Goal: Transaction & Acquisition: Purchase product/service

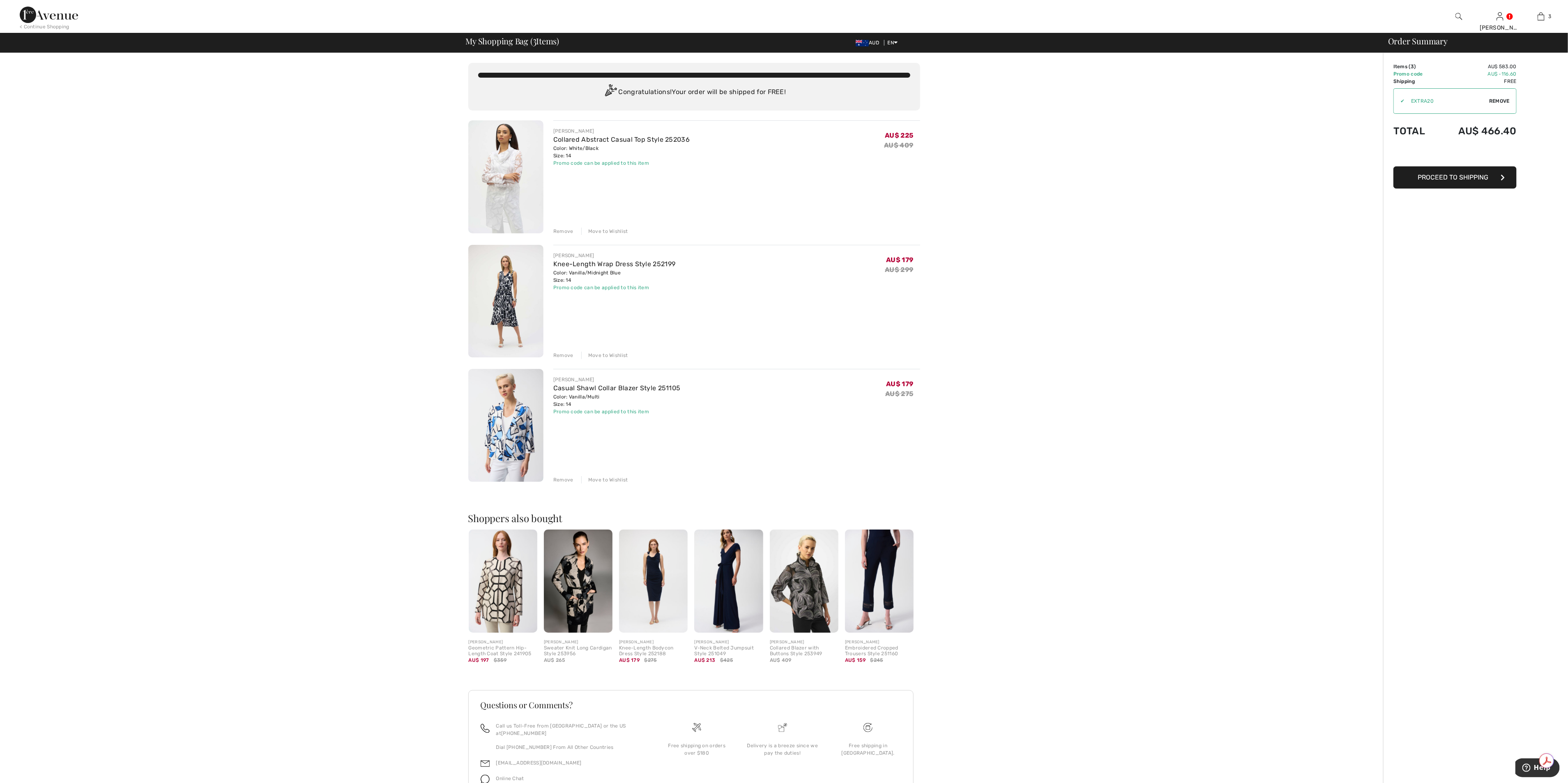
click at [1473, 175] on span "Proceed to Shipping" at bounding box center [1453, 177] width 71 height 8
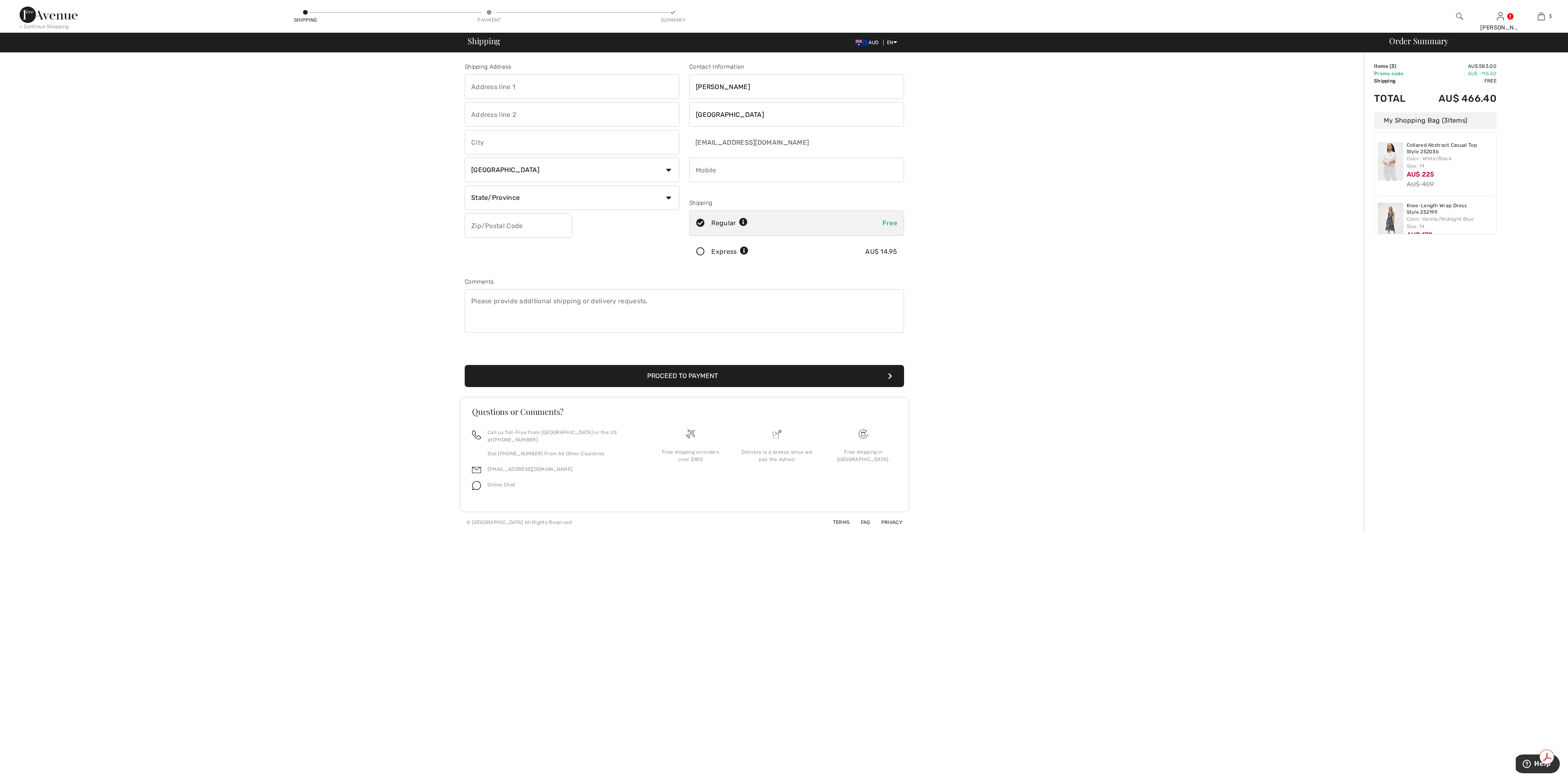
click at [472, 79] on input "text" at bounding box center [572, 86] width 215 height 25
type input "21 Bilgola Avenue"
click at [502, 136] on input "text" at bounding box center [572, 142] width 215 height 25
type input "Bilgola Beach"
click at [668, 166] on select "Country Canada United States Afghanistan Aland Islands Albania Algeria American…" at bounding box center [572, 170] width 215 height 25
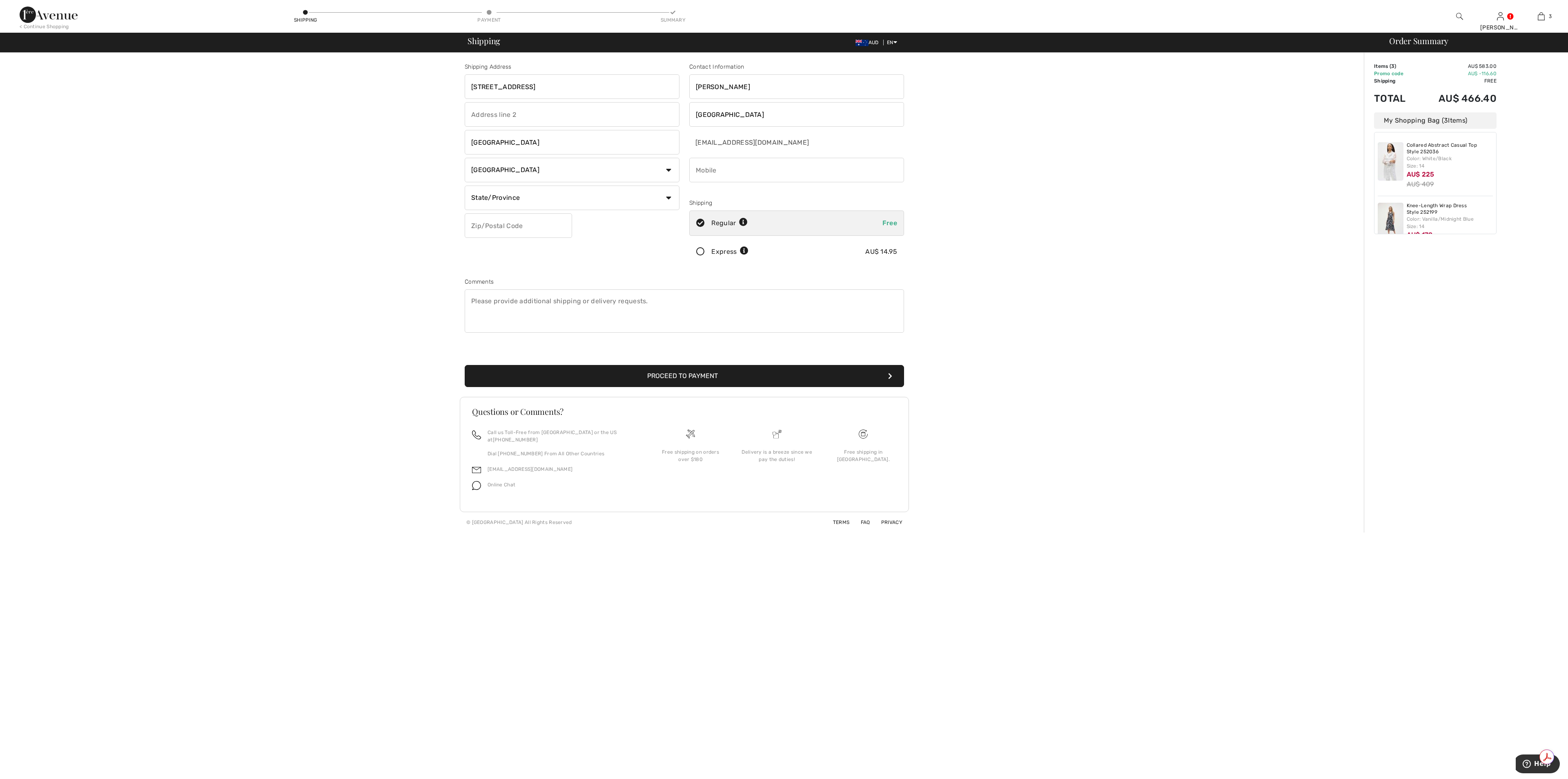
select select "AU"
click at [465, 158] on select "Country Canada United States Afghanistan Aland Islands Albania Algeria American…" at bounding box center [572, 170] width 215 height 25
click at [529, 200] on input "text" at bounding box center [572, 198] width 215 height 25
type input "NSW"
click at [505, 217] on input "text" at bounding box center [519, 226] width 107 height 25
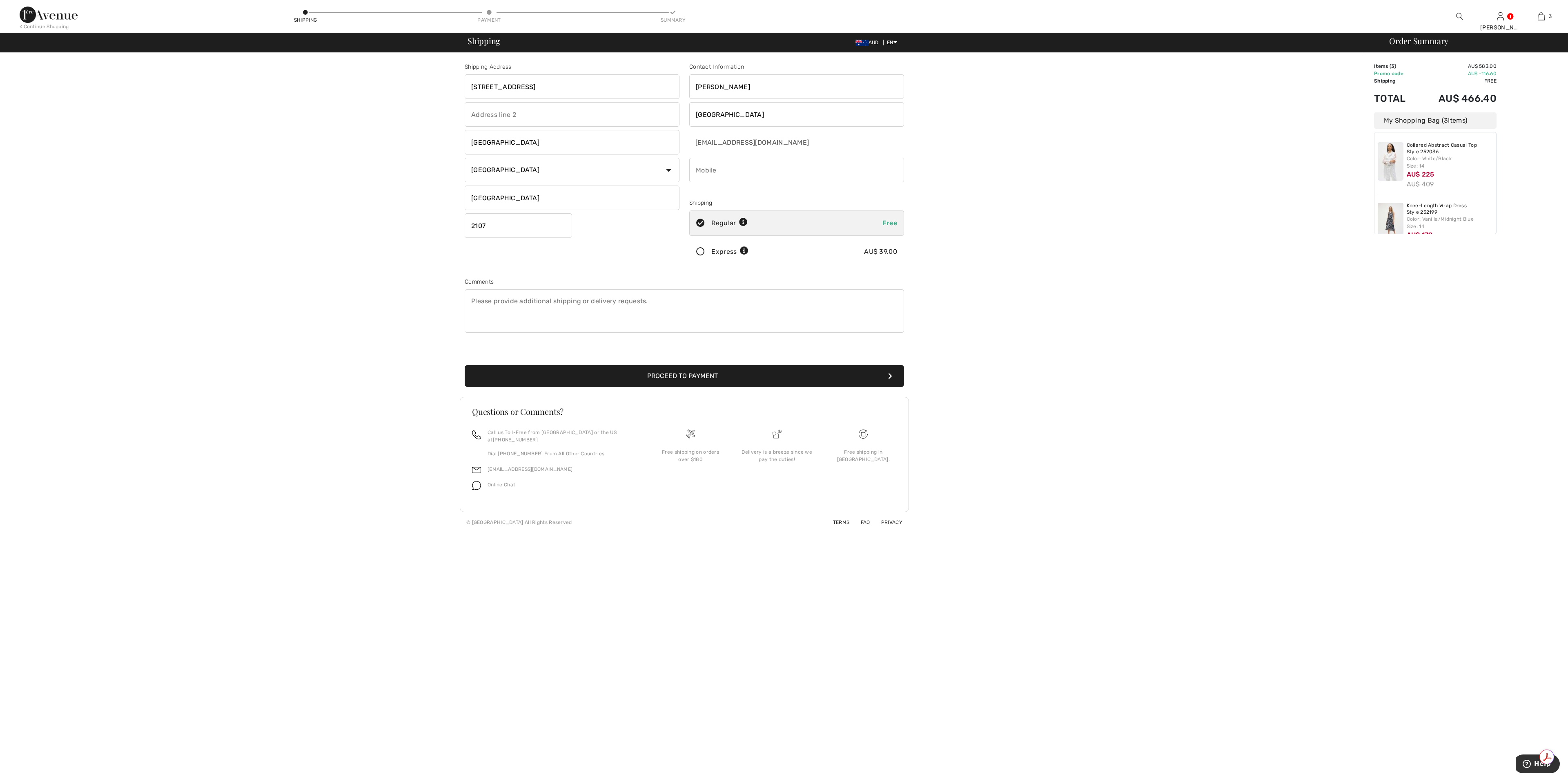
type input "2107"
click at [699, 369] on button "Proceed to Payment" at bounding box center [684, 376] width 439 height 22
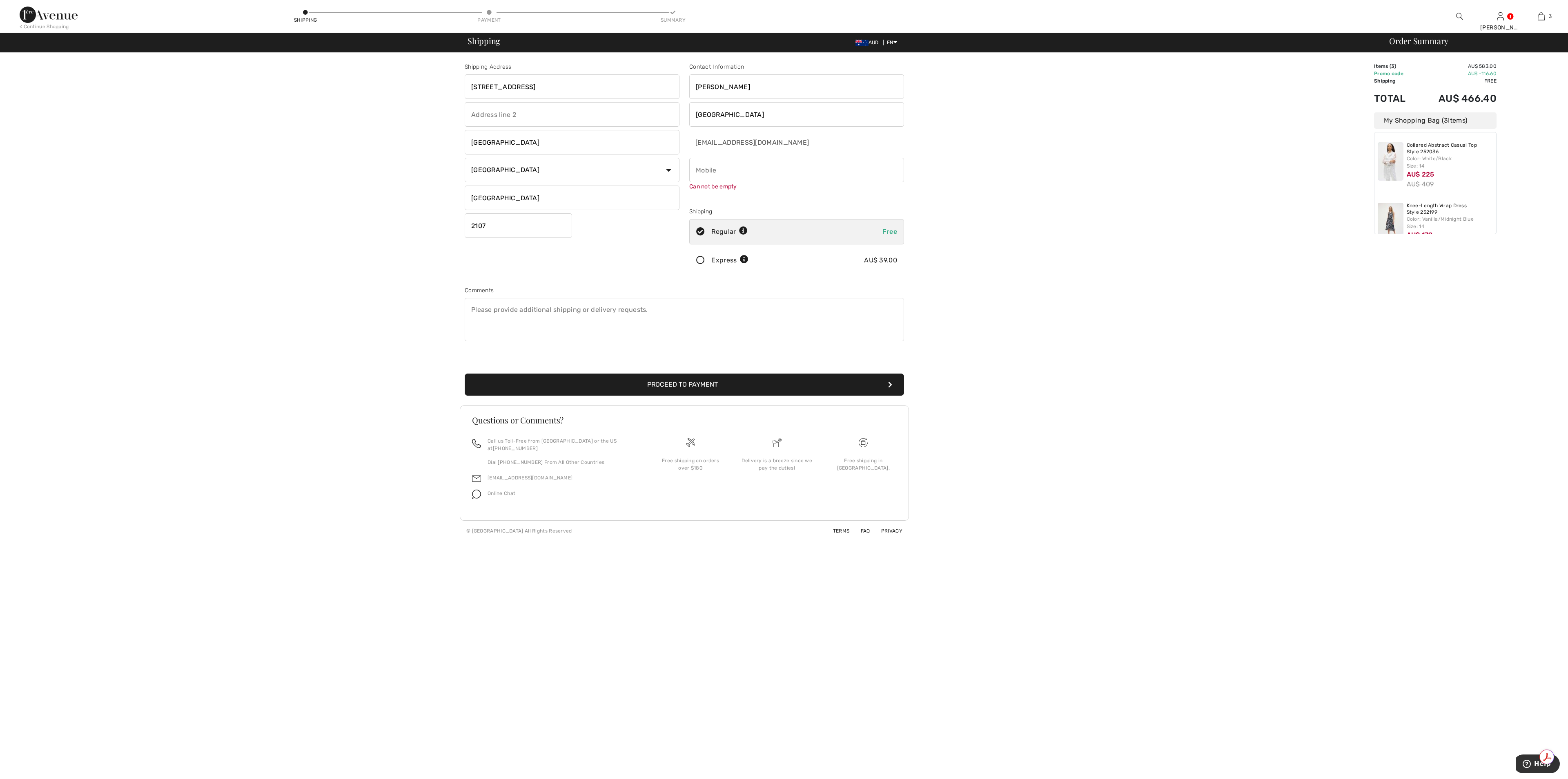
click at [686, 382] on button "Proceed to Payment" at bounding box center [684, 384] width 439 height 22
click at [696, 178] on input "phone" at bounding box center [797, 170] width 215 height 25
click at [697, 169] on input "phone" at bounding box center [797, 170] width 215 height 25
click at [696, 166] on input "phone" at bounding box center [797, 170] width 215 height 25
click at [696, 169] on input "phone" at bounding box center [797, 170] width 215 height 25
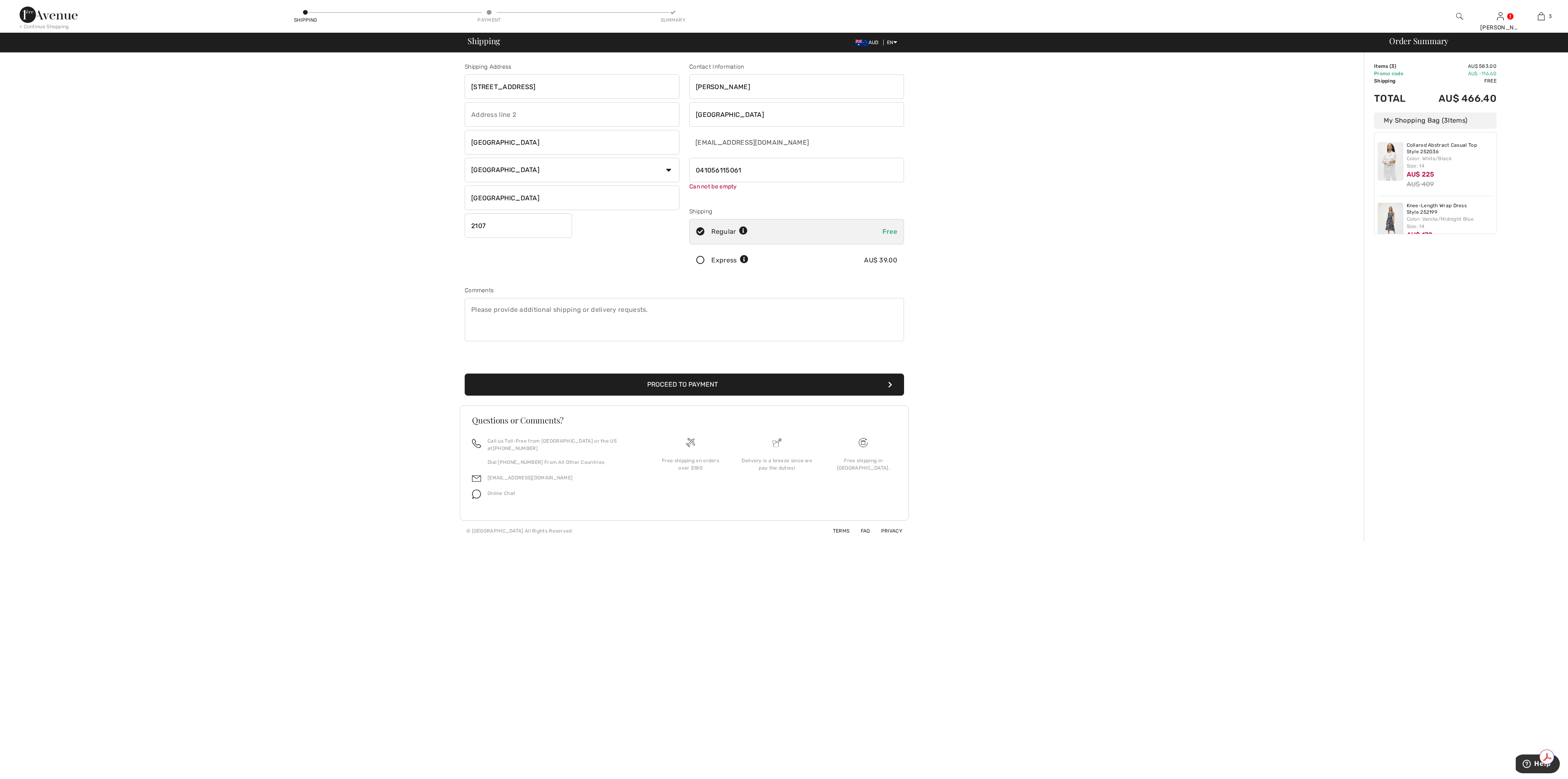
click at [746, 163] on input "phone" at bounding box center [797, 170] width 215 height 25
type input "0410561150"
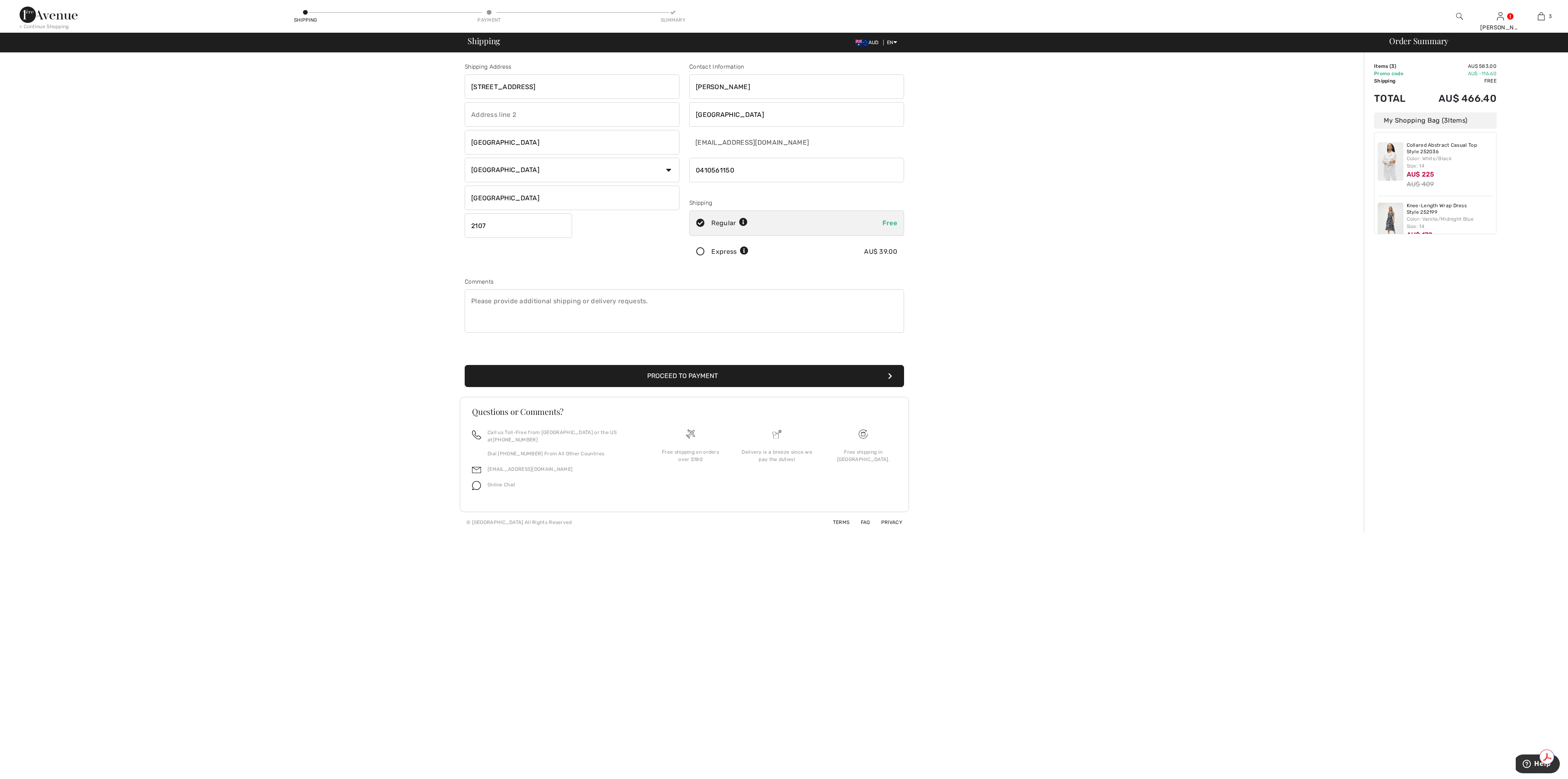
click at [678, 376] on button "Proceed to Payment" at bounding box center [684, 376] width 439 height 22
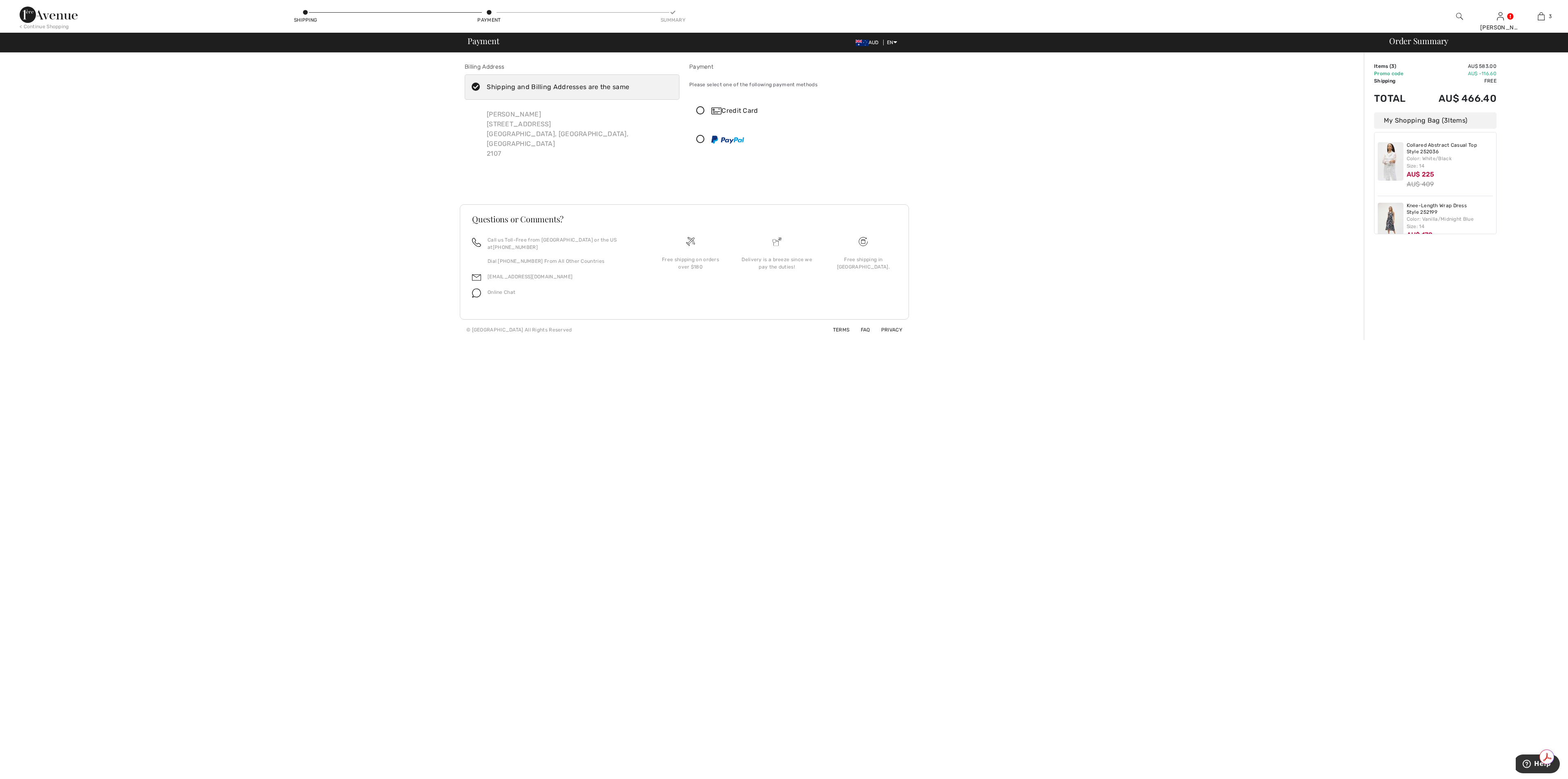
click at [699, 108] on icon at bounding box center [701, 111] width 22 height 9
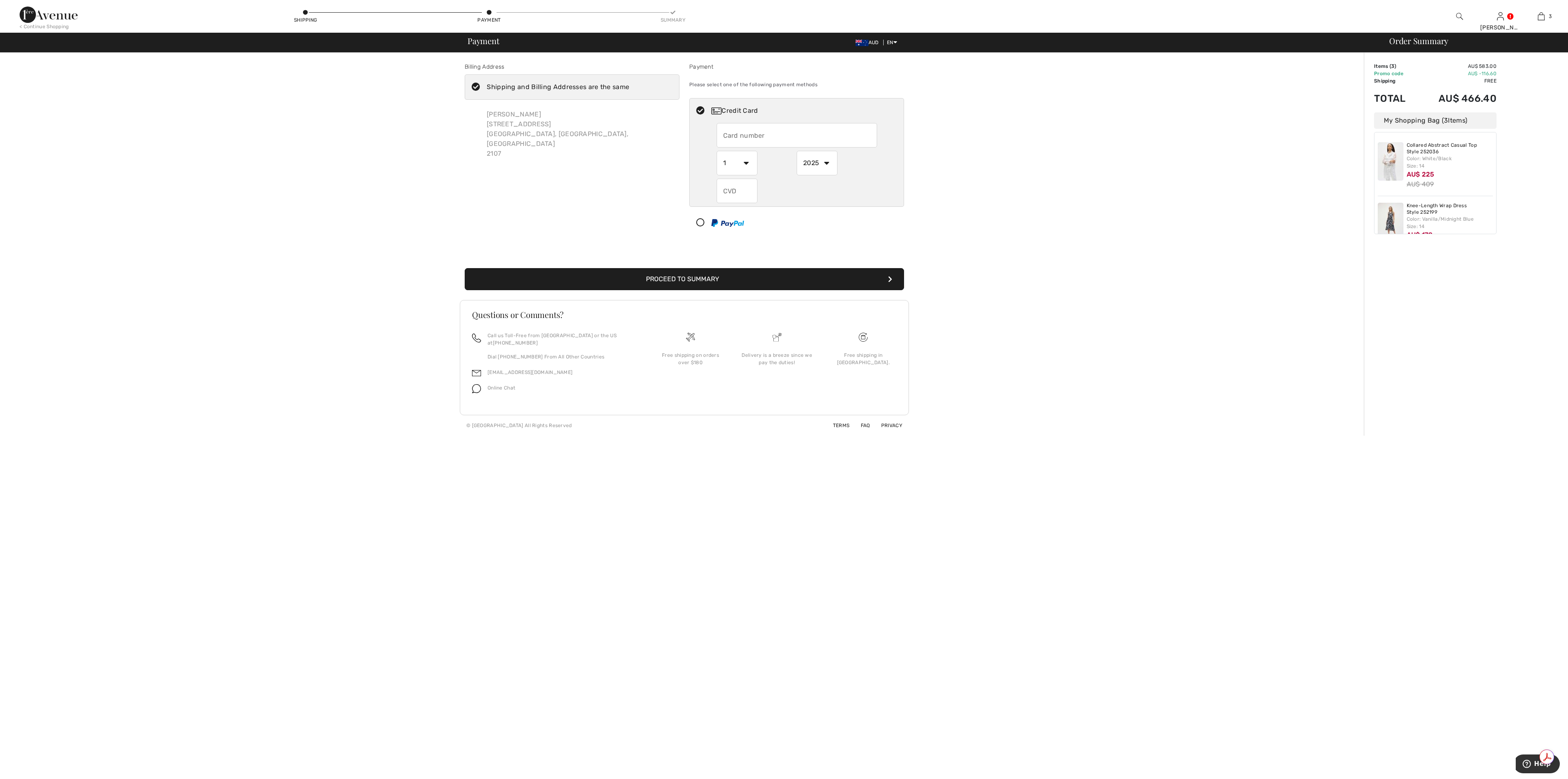
click at [728, 129] on input "text" at bounding box center [797, 135] width 161 height 25
click at [755, 135] on input "text" at bounding box center [797, 135] width 161 height 25
type input "[CREDIT_CARD_NUMBER]"
click at [750, 163] on select "1 2 3 4 5 6 7 8 9 10 11 12" at bounding box center [737, 163] width 41 height 25
select select "6"
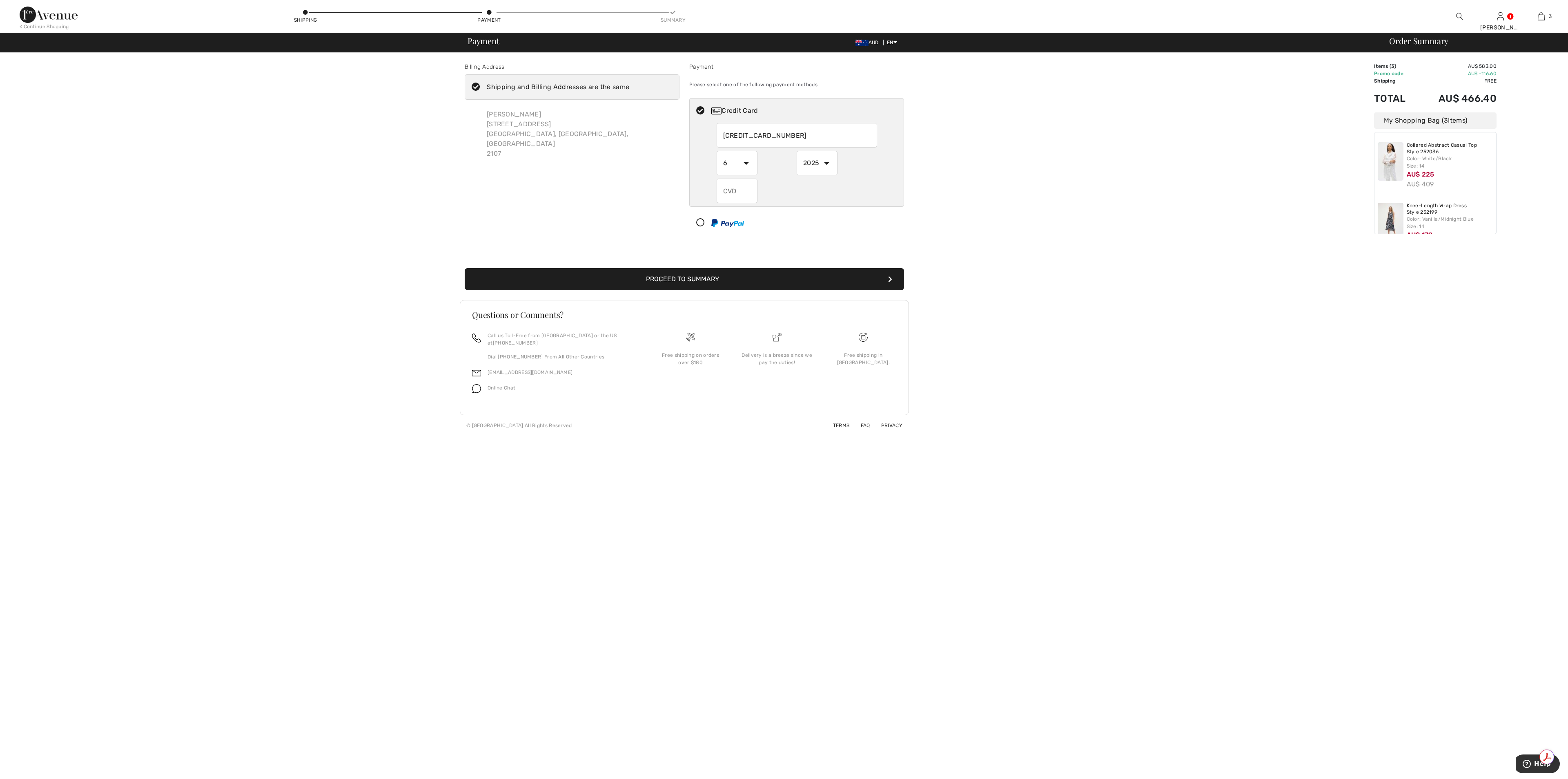
click at [717, 150] on select "1 2 3 4 5 6 7 8 9 10 11 12" at bounding box center [737, 163] width 41 height 25
click at [826, 159] on select "2025 2026 2027 2028 2029 2030 2031 2032 2033 2034 2035" at bounding box center [817, 163] width 41 height 25
select select "2029"
click at [797, 150] on select "2025 2026 2027 2028 2029 2030 2031 2032 2033 2034 2035" at bounding box center [817, 163] width 41 height 25
click at [734, 187] on input "text" at bounding box center [737, 191] width 41 height 25
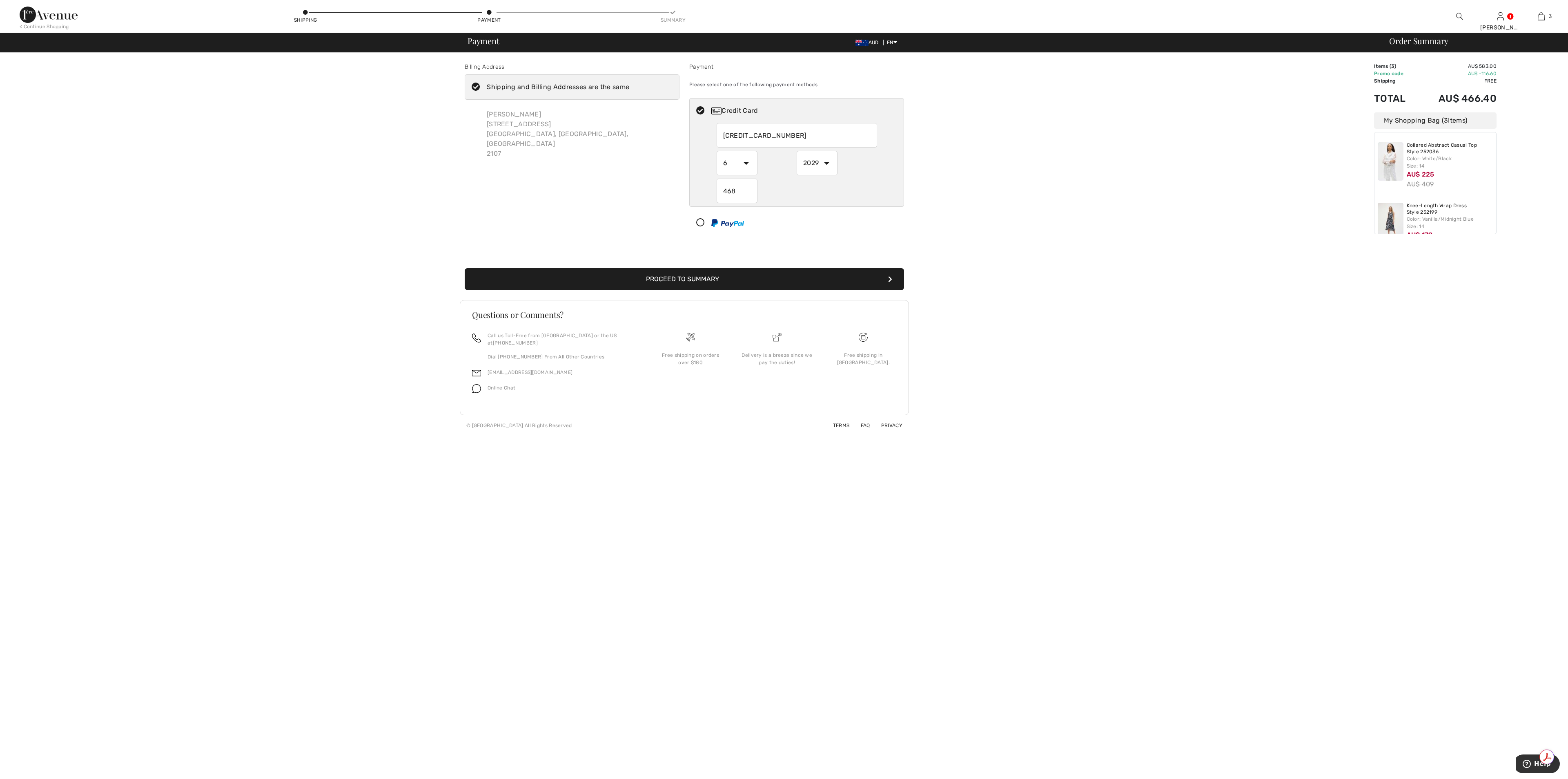
type input "468"
click at [692, 275] on button "Proceed to Summary" at bounding box center [684, 279] width 439 height 22
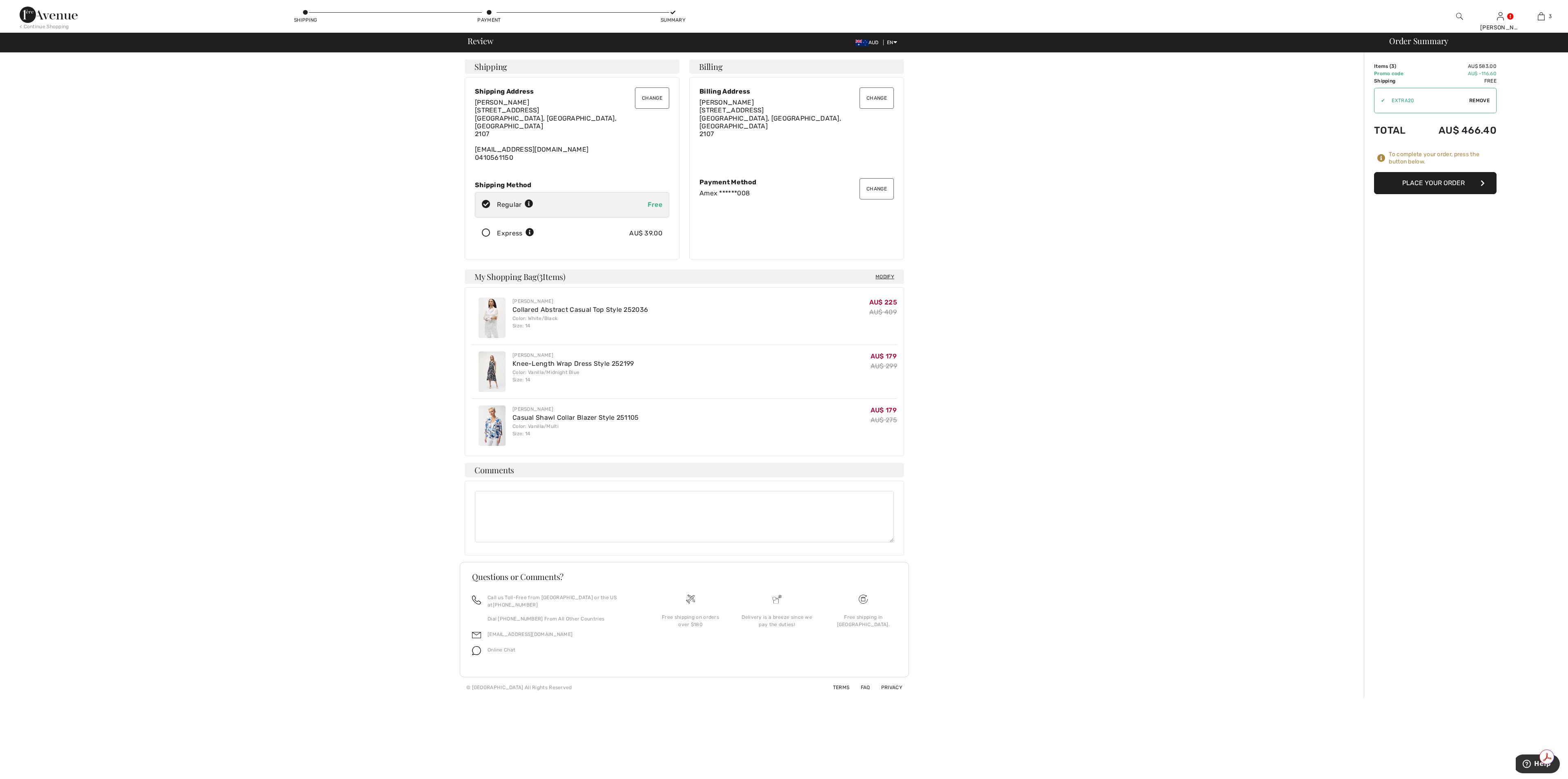
click at [1552, 778] on div at bounding box center [784, 779] width 1568 height 0
click at [1413, 174] on button "Place Your Order" at bounding box center [1435, 183] width 123 height 22
click at [879, 178] on button "Change" at bounding box center [877, 188] width 34 height 21
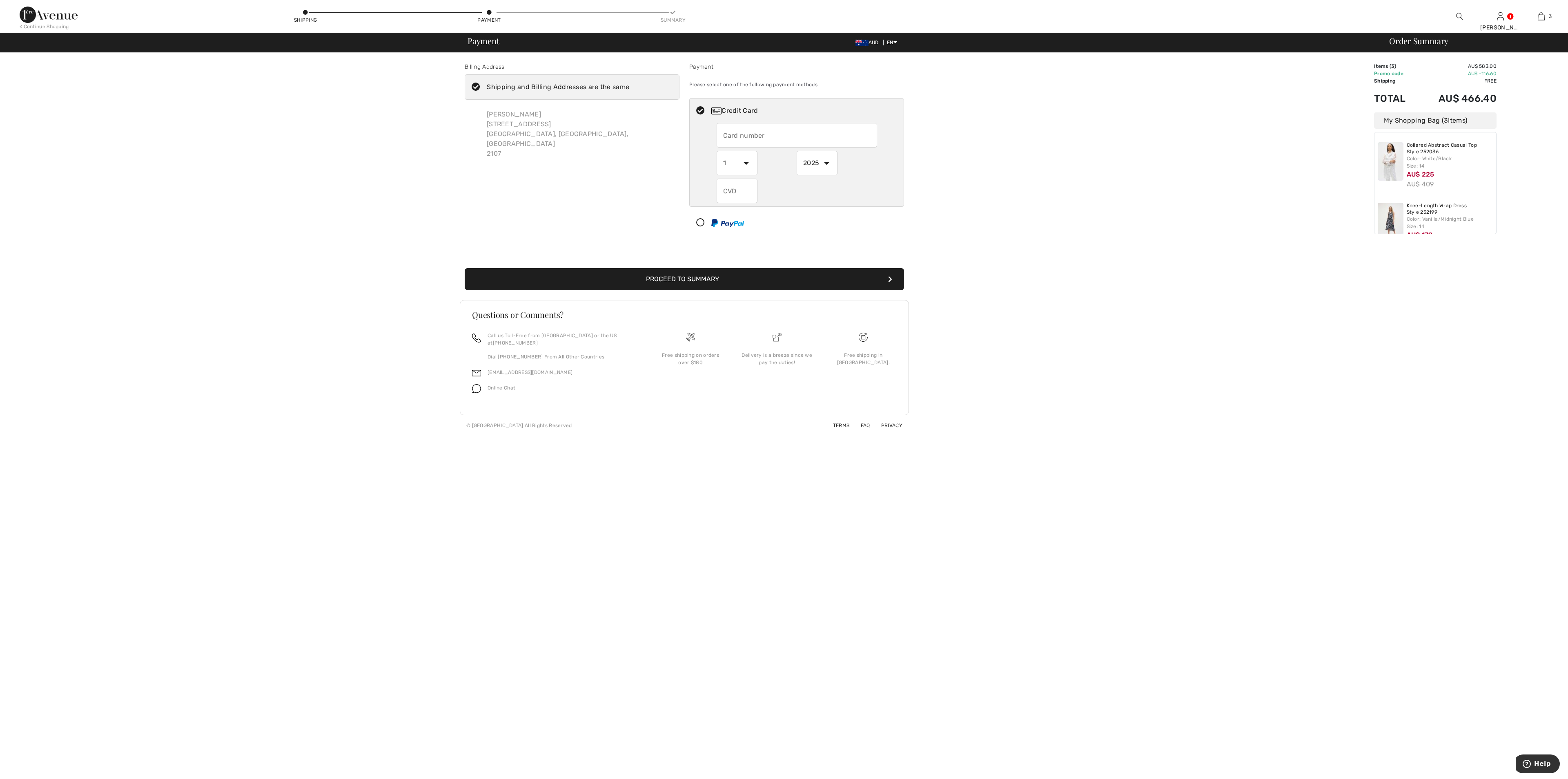
click at [759, 140] on input "text" at bounding box center [797, 135] width 161 height 25
radio input "true"
type input "4434200004464925"
click at [747, 164] on select "1 2 3 4 5 6 7 8 9 10 11 12" at bounding box center [737, 163] width 41 height 25
radio input "true"
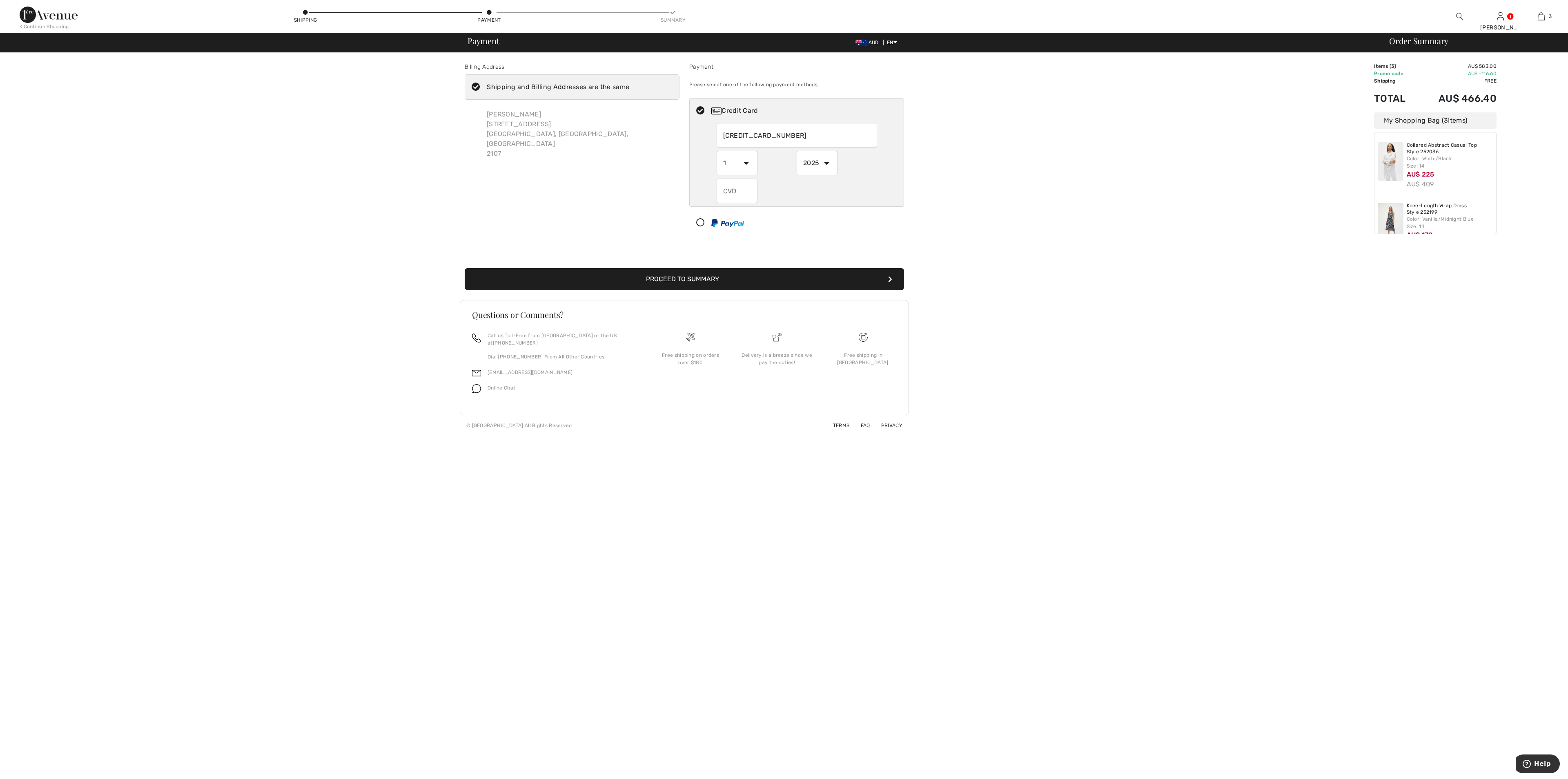
select select "3"
click at [717, 150] on select "1 2 3 4 5 6 7 8 9 10 11 12" at bounding box center [737, 163] width 41 height 25
click at [824, 160] on select "2025 2026 2027 2028 2029 2030 2031 2032 2033 2034 2035" at bounding box center [817, 163] width 41 height 25
radio input "true"
select select "2028"
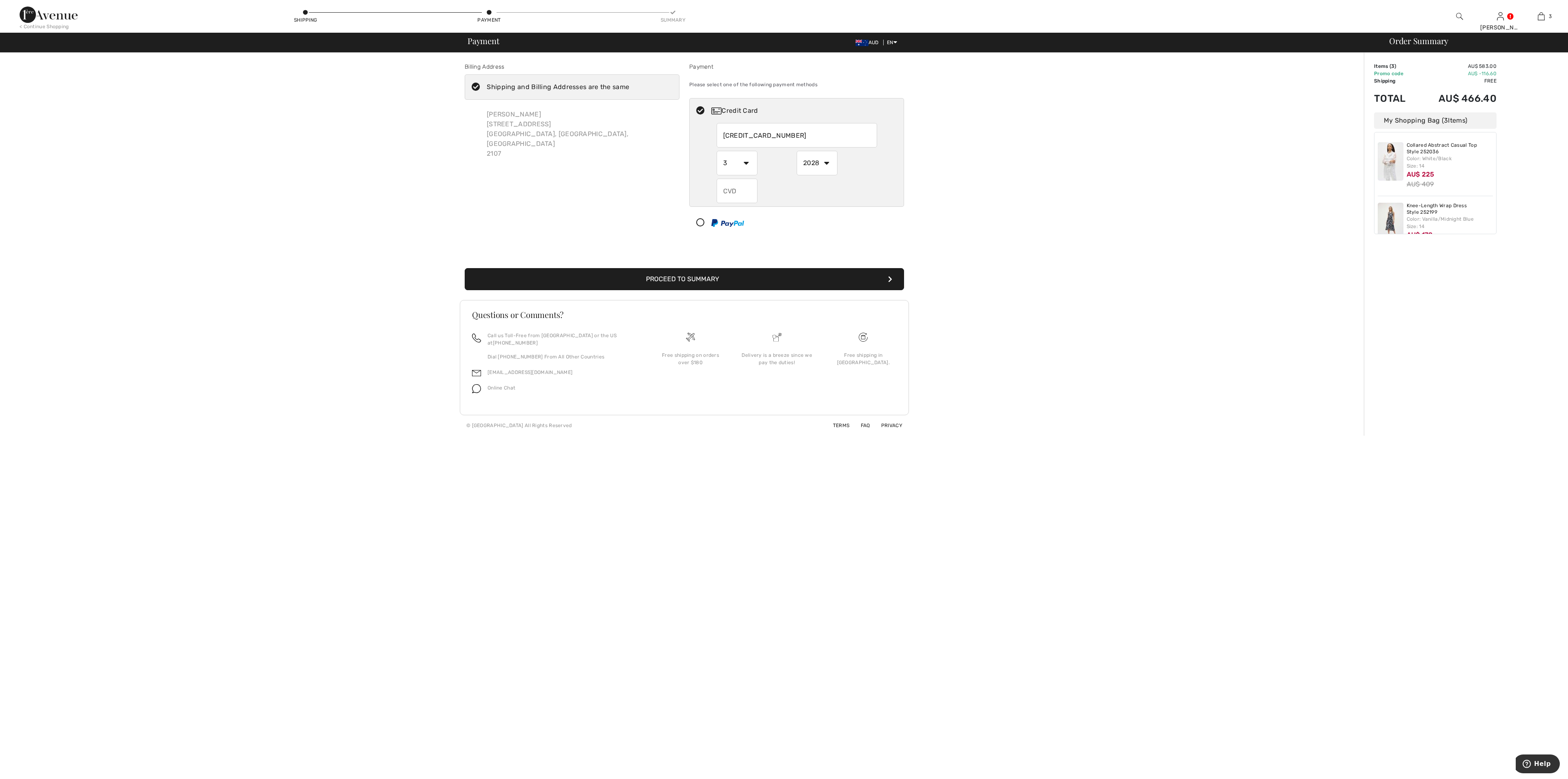
click at [797, 150] on select "2025 2026 2027 2028 2029 2030 2031 2032 2033 2034 2035" at bounding box center [817, 163] width 41 height 25
click at [733, 195] on input "text" at bounding box center [737, 191] width 41 height 25
radio input "true"
type input "206"
click at [675, 273] on button "Proceed to Summary" at bounding box center [684, 279] width 439 height 22
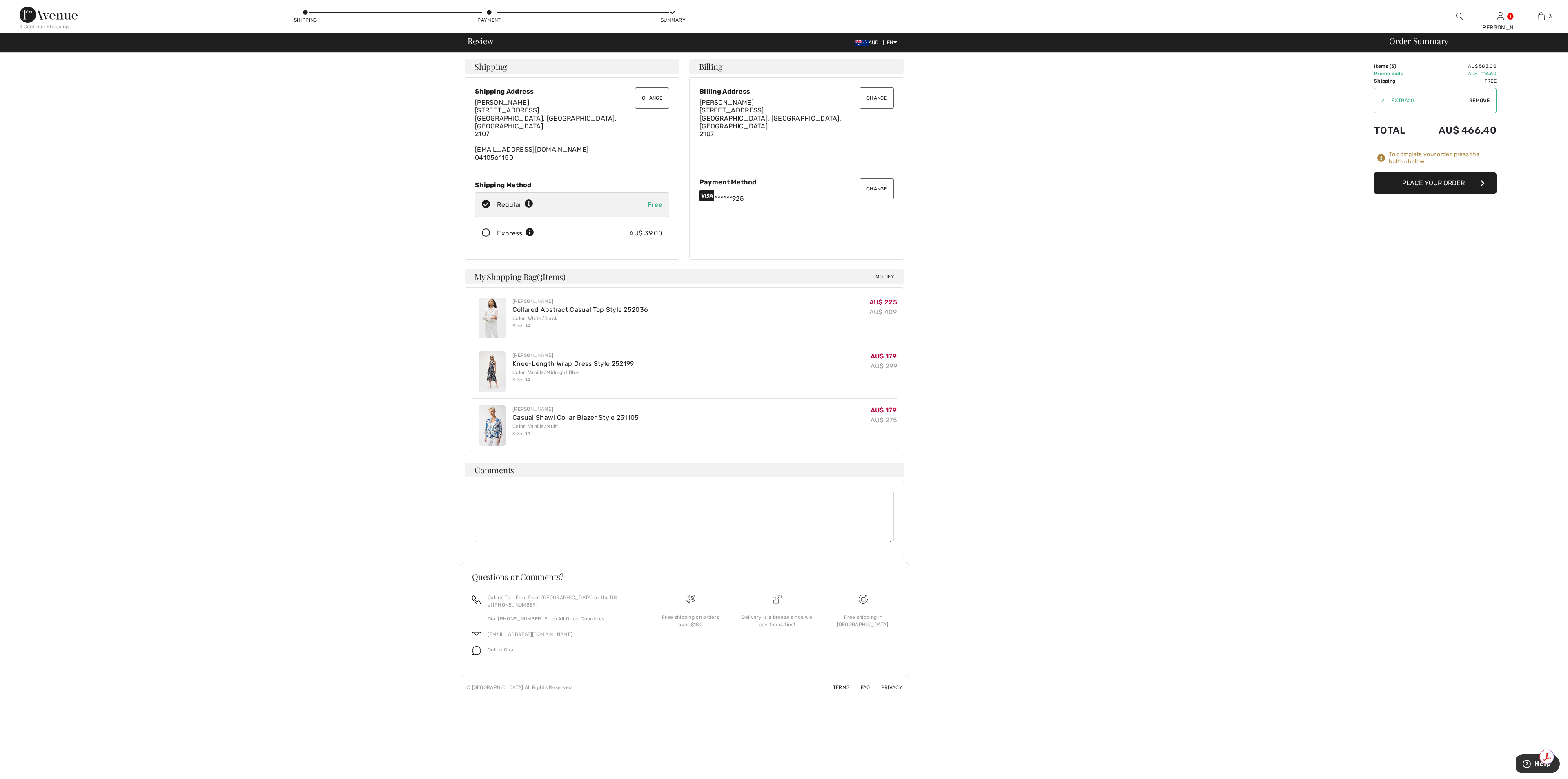
click at [1426, 177] on button "Place Your Order" at bounding box center [1435, 183] width 123 height 22
click at [1549, 778] on div at bounding box center [784, 779] width 1568 height 0
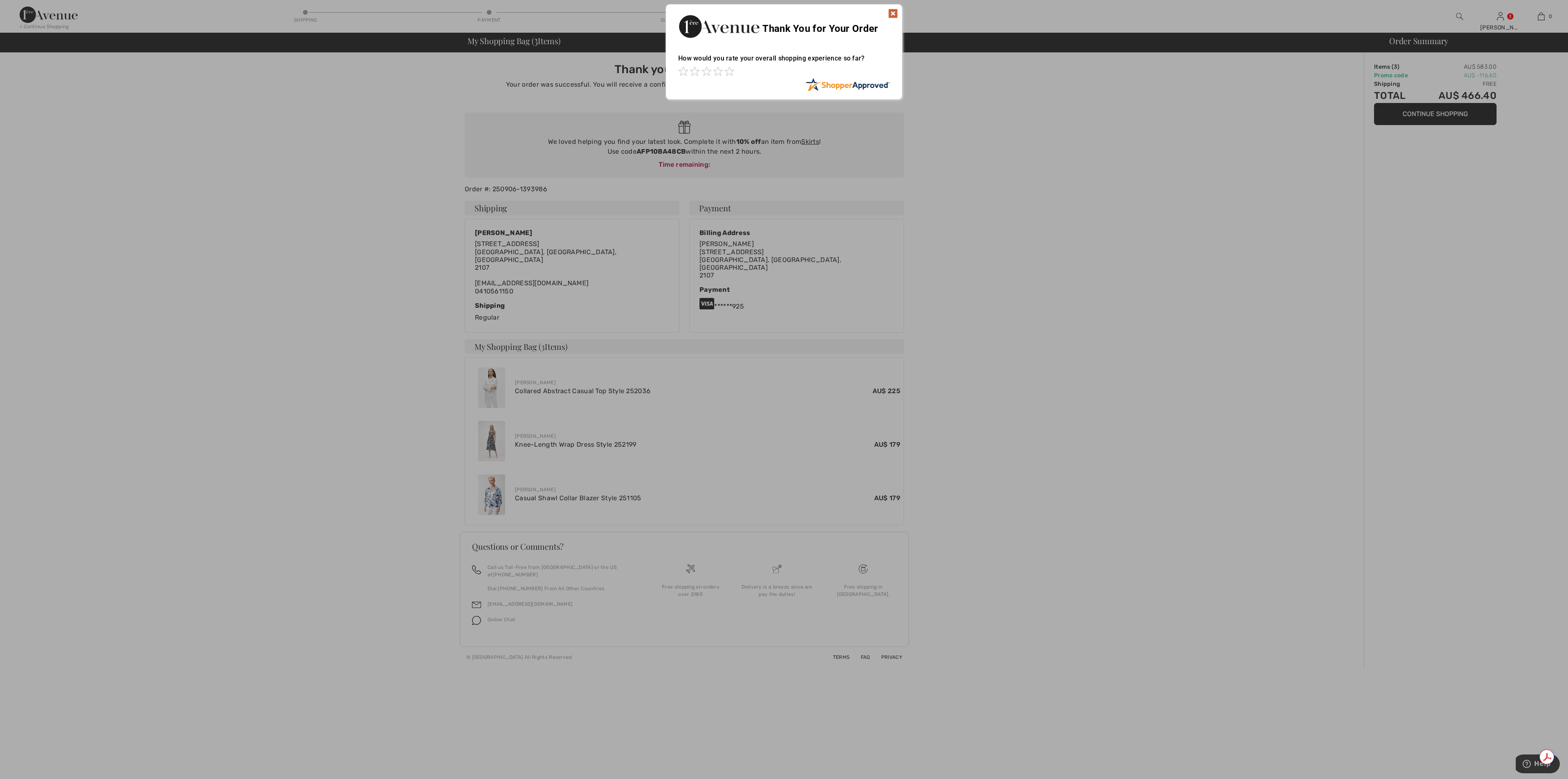
click at [893, 7] on div "Thank You for Your Order" at bounding box center [784, 25] width 236 height 41
click at [895, 9] on img at bounding box center [893, 13] width 9 height 9
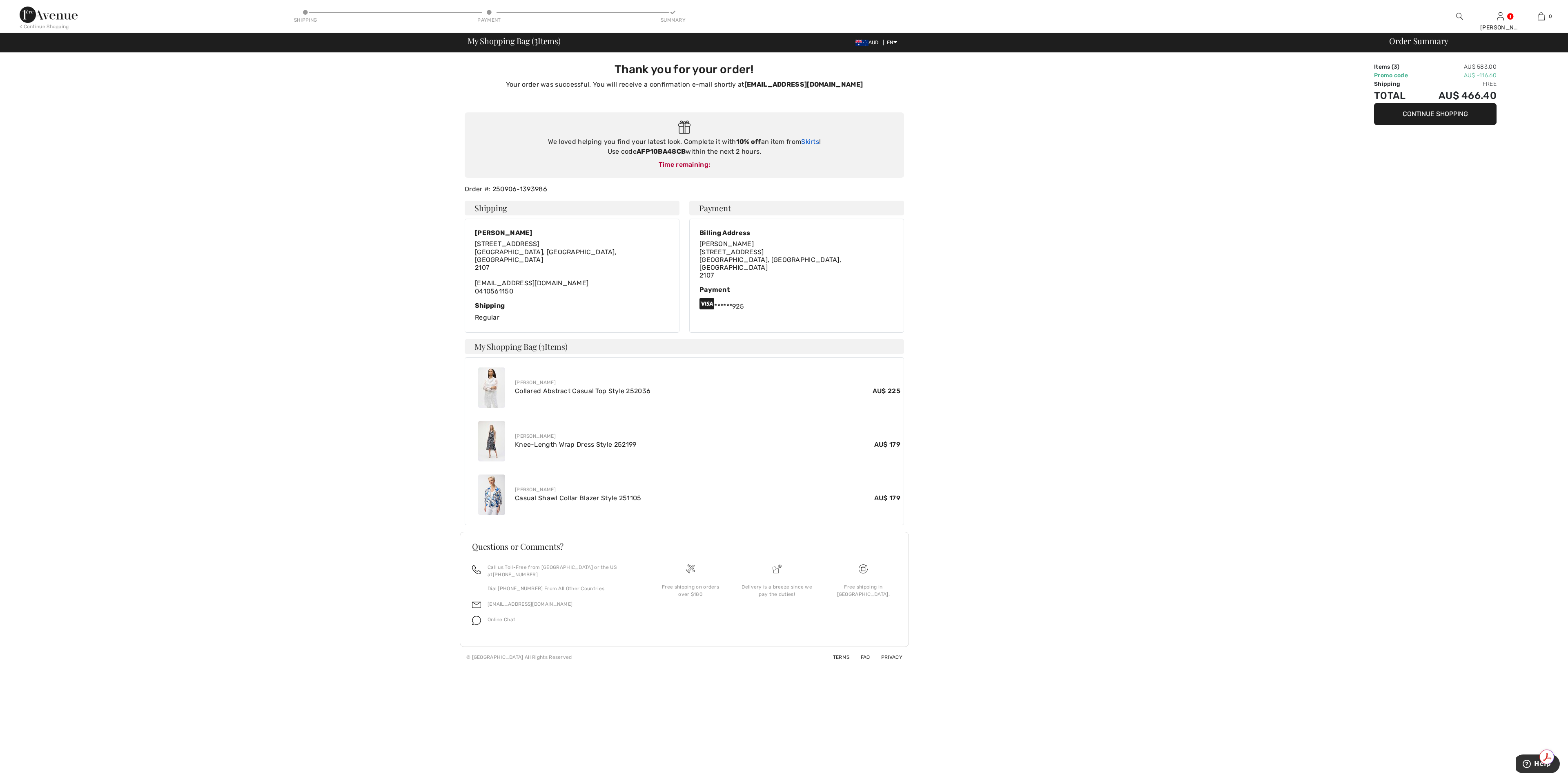
click at [807, 138] on link "Skirts" at bounding box center [810, 142] width 18 height 8
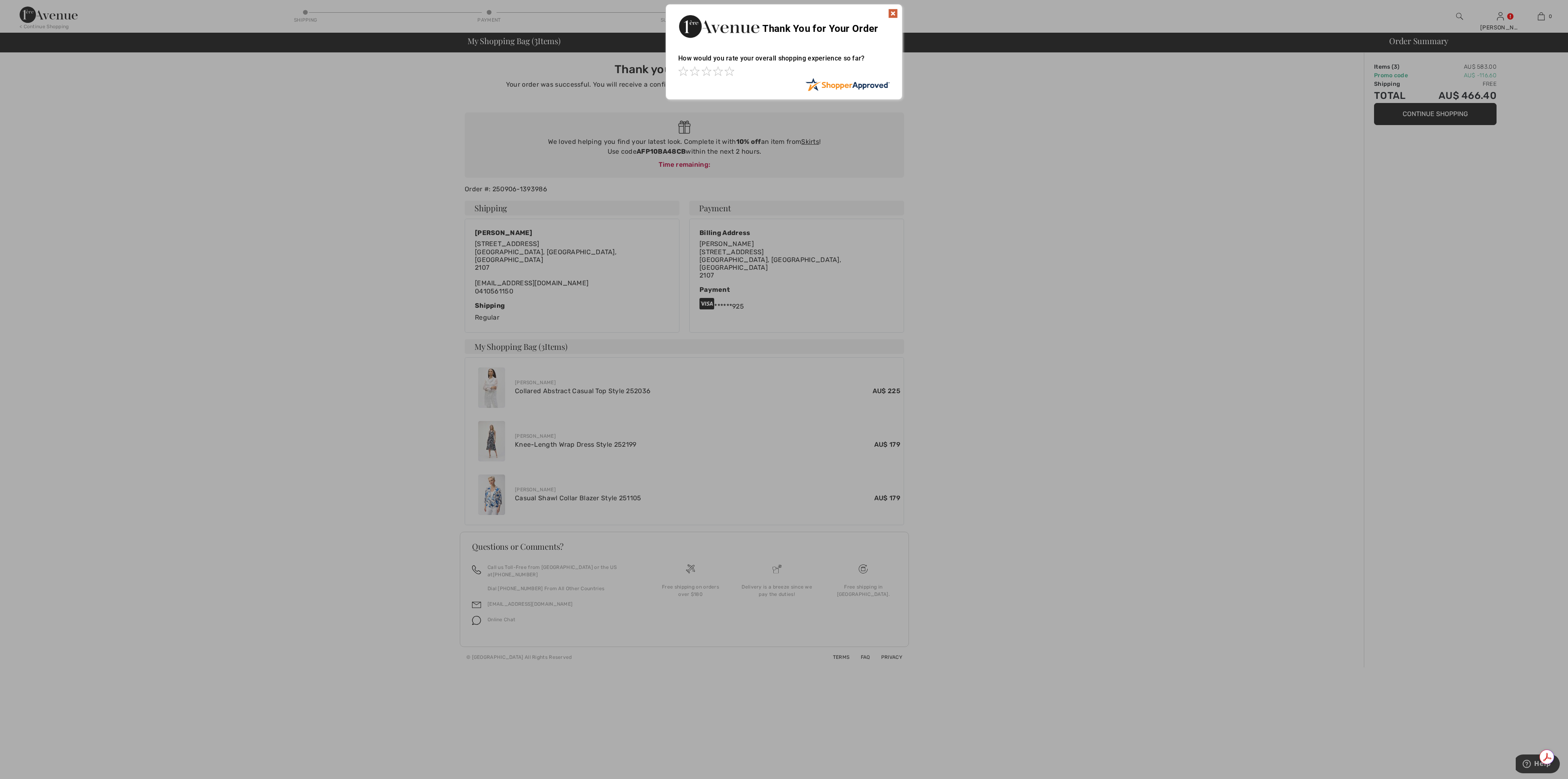
click at [892, 9] on img at bounding box center [893, 13] width 9 height 9
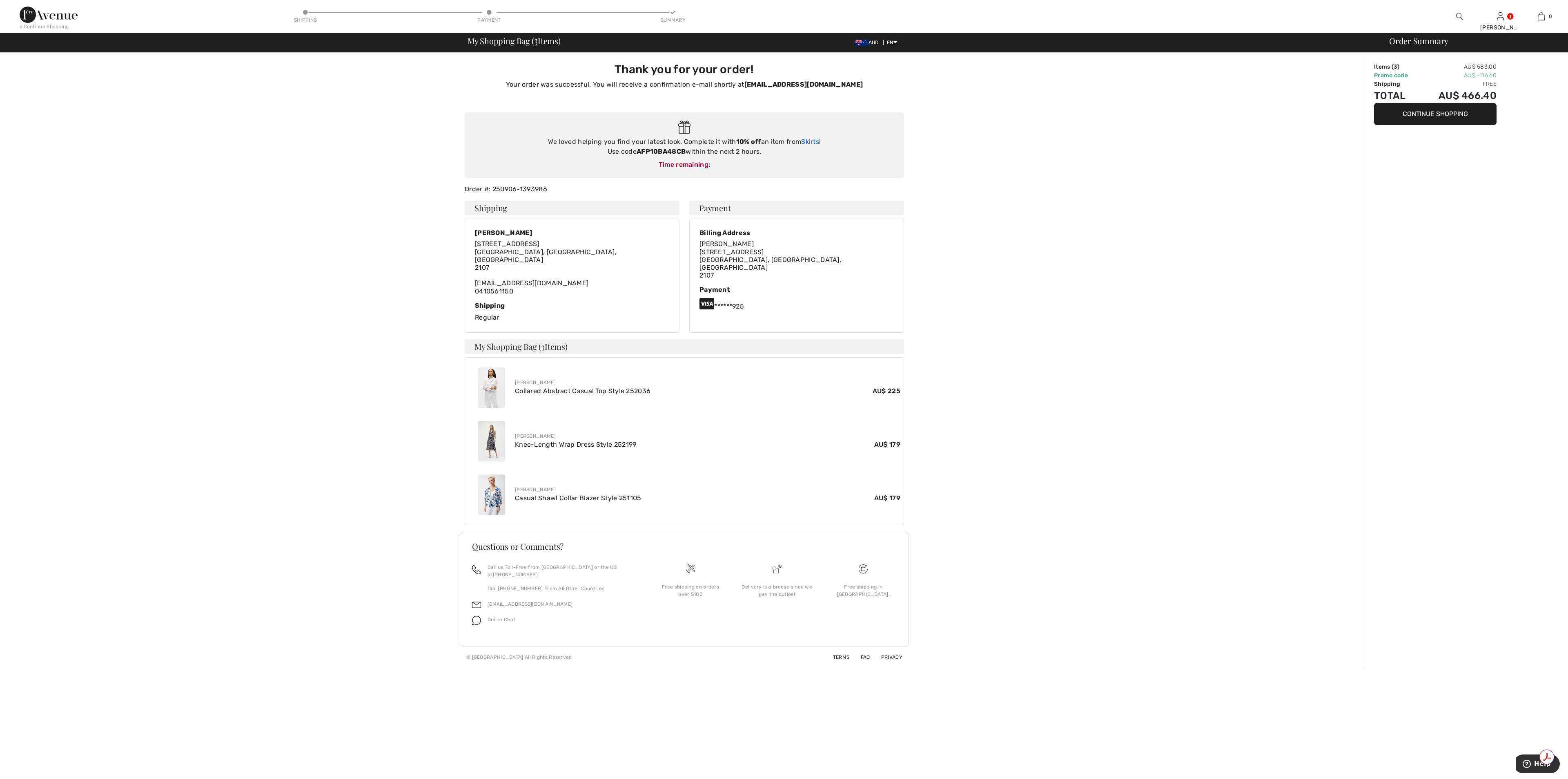
click at [813, 140] on link "Skirts" at bounding box center [810, 142] width 18 height 8
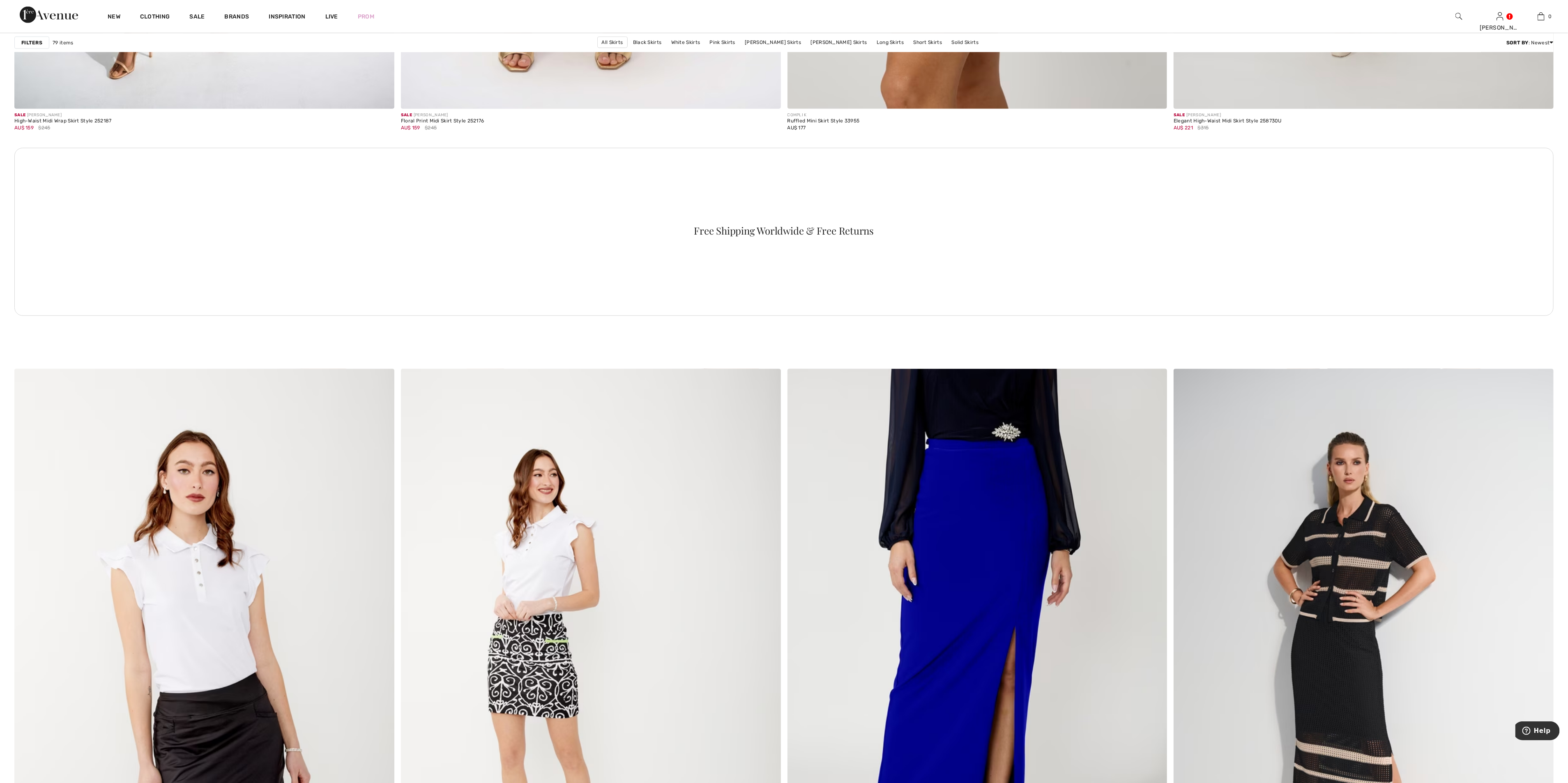
scroll to position [7147, 0]
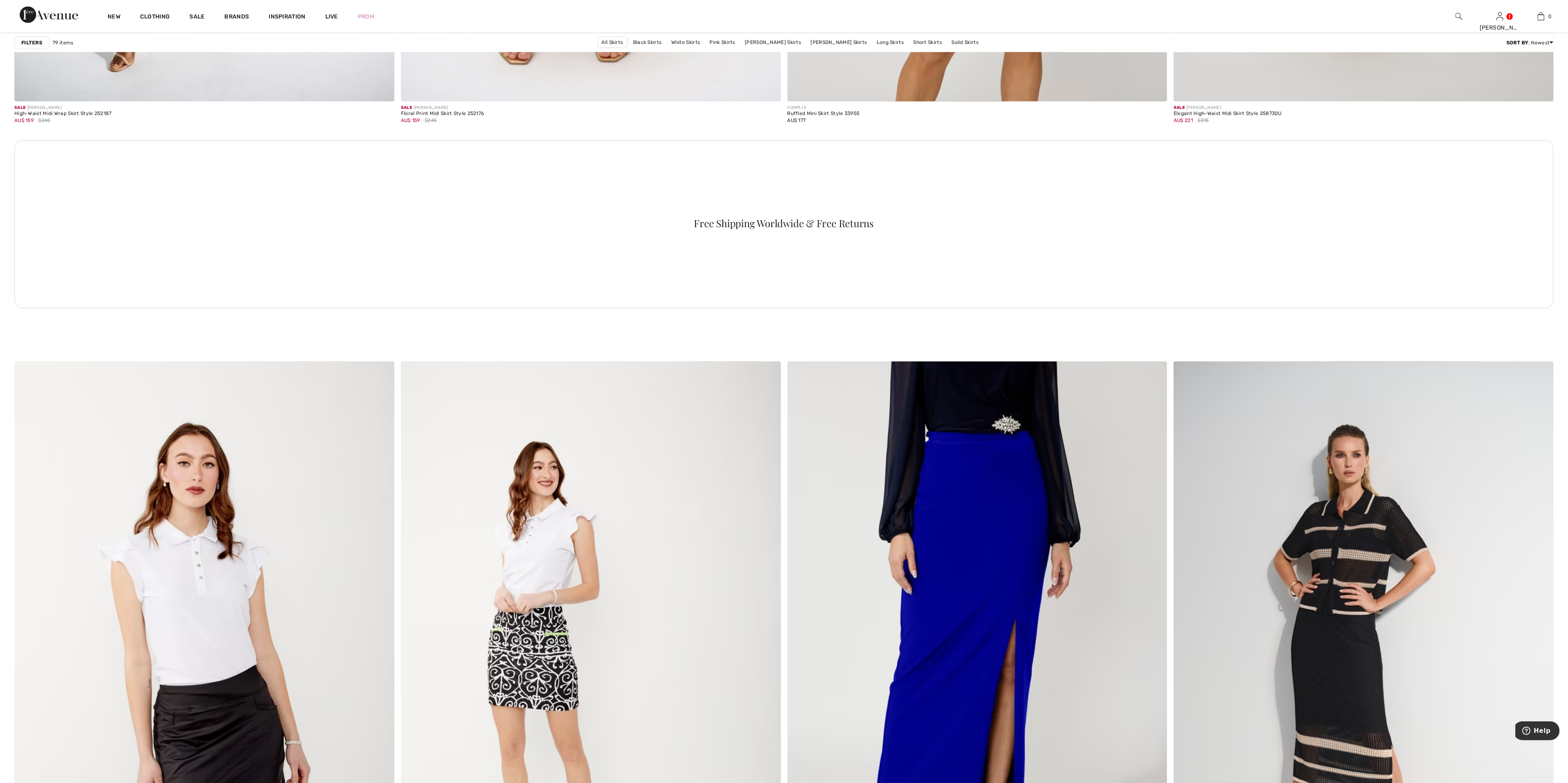
click at [27, 37] on div "Filters" at bounding box center [32, 42] width 35 height 12
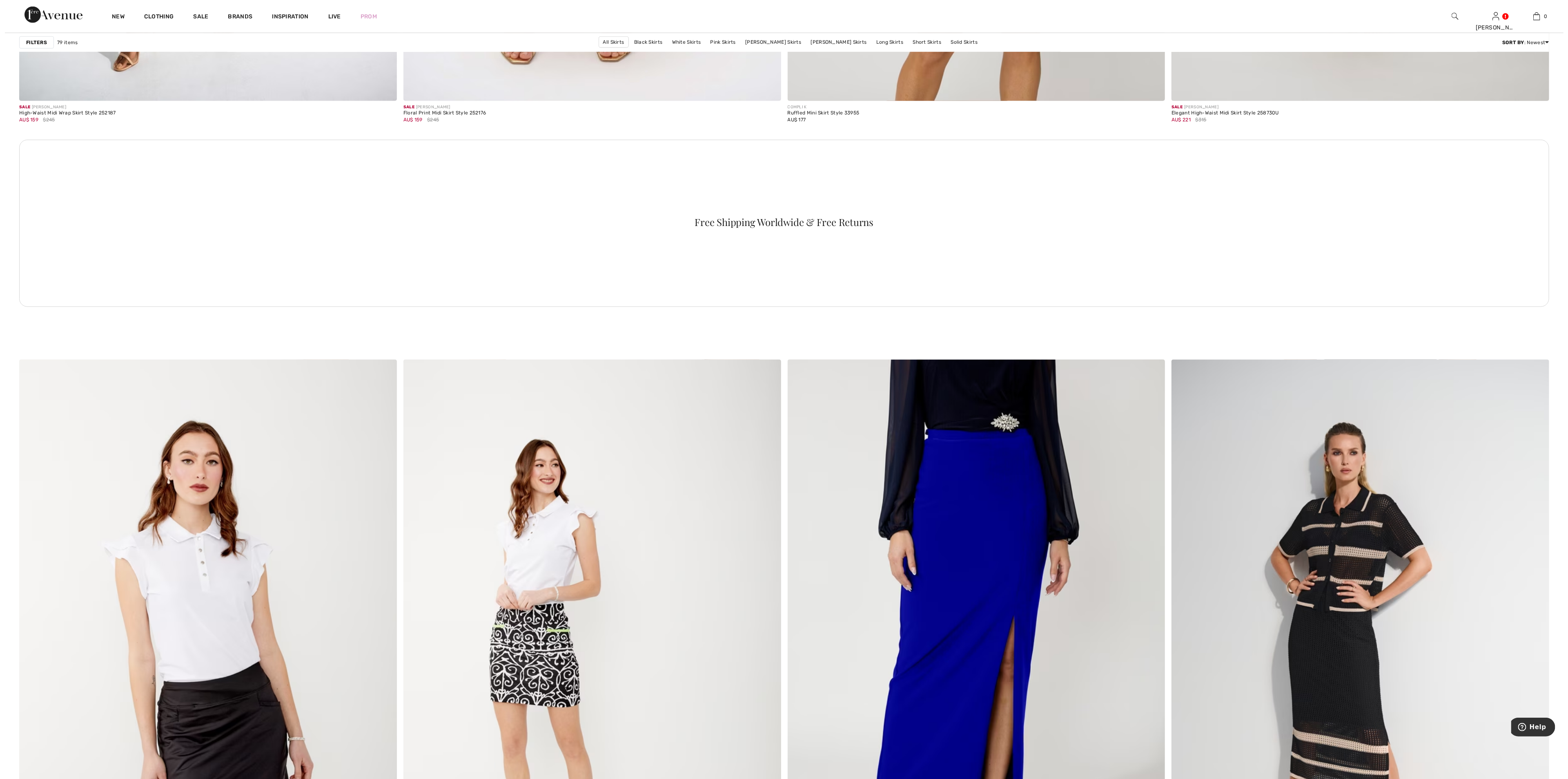
scroll to position [7147, 0]
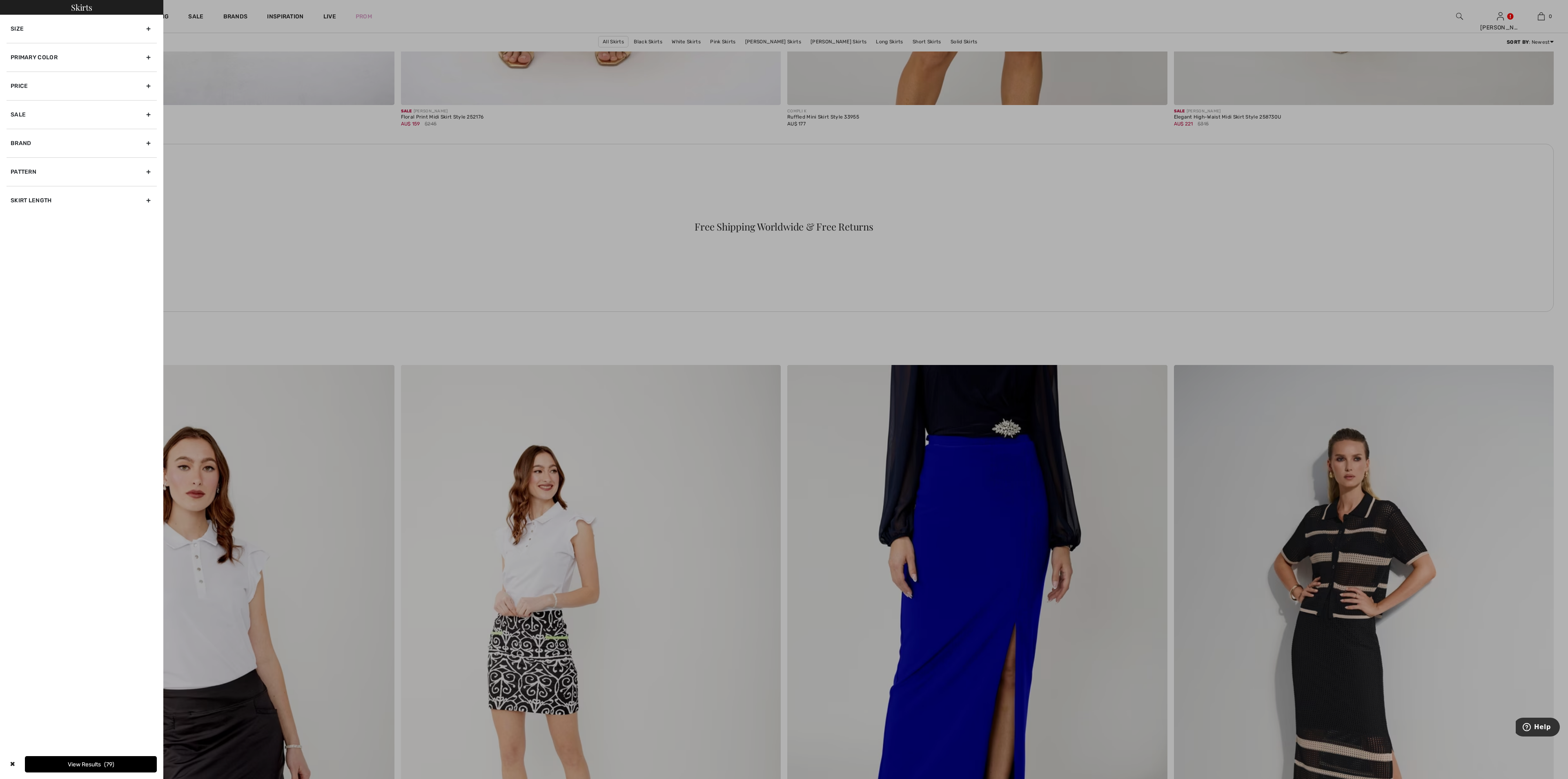
click at [146, 17] on div "Size" at bounding box center [81, 28] width 150 height 28
click at [64, 57] on label "14" at bounding box center [66, 60] width 21 height 11
click at [0, 0] on input"] "14" at bounding box center [0, 0] width 0 height 0
click at [147, 215] on div "Sale" at bounding box center [81, 217] width 150 height 28
click at [11, 155] on input "Show only sale items" at bounding box center [14, 158] width 6 height 6
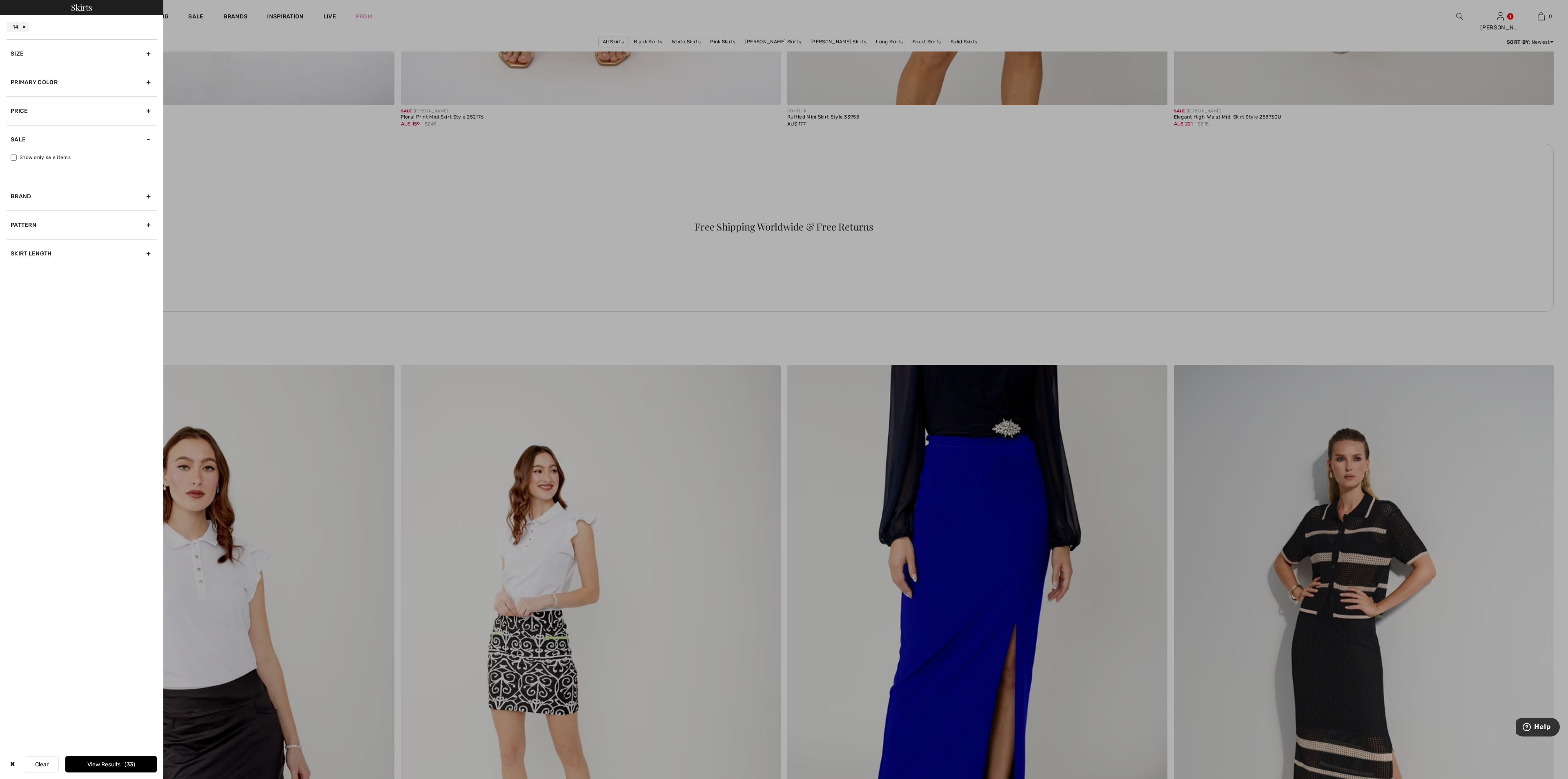
checkbox input "true"
click at [112, 759] on button "View Results 6" at bounding box center [111, 764] width 92 height 16
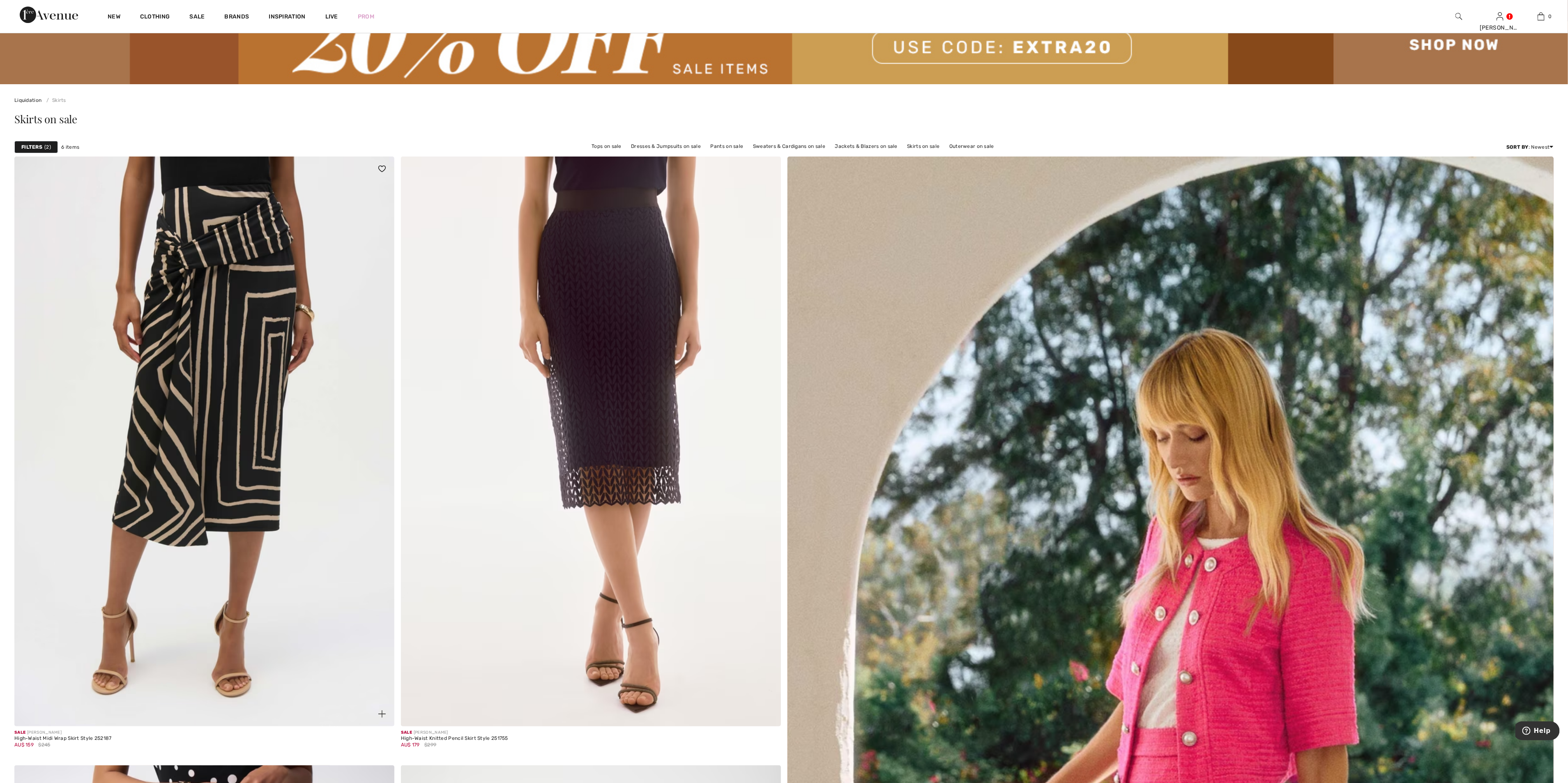
scroll to position [61, 0]
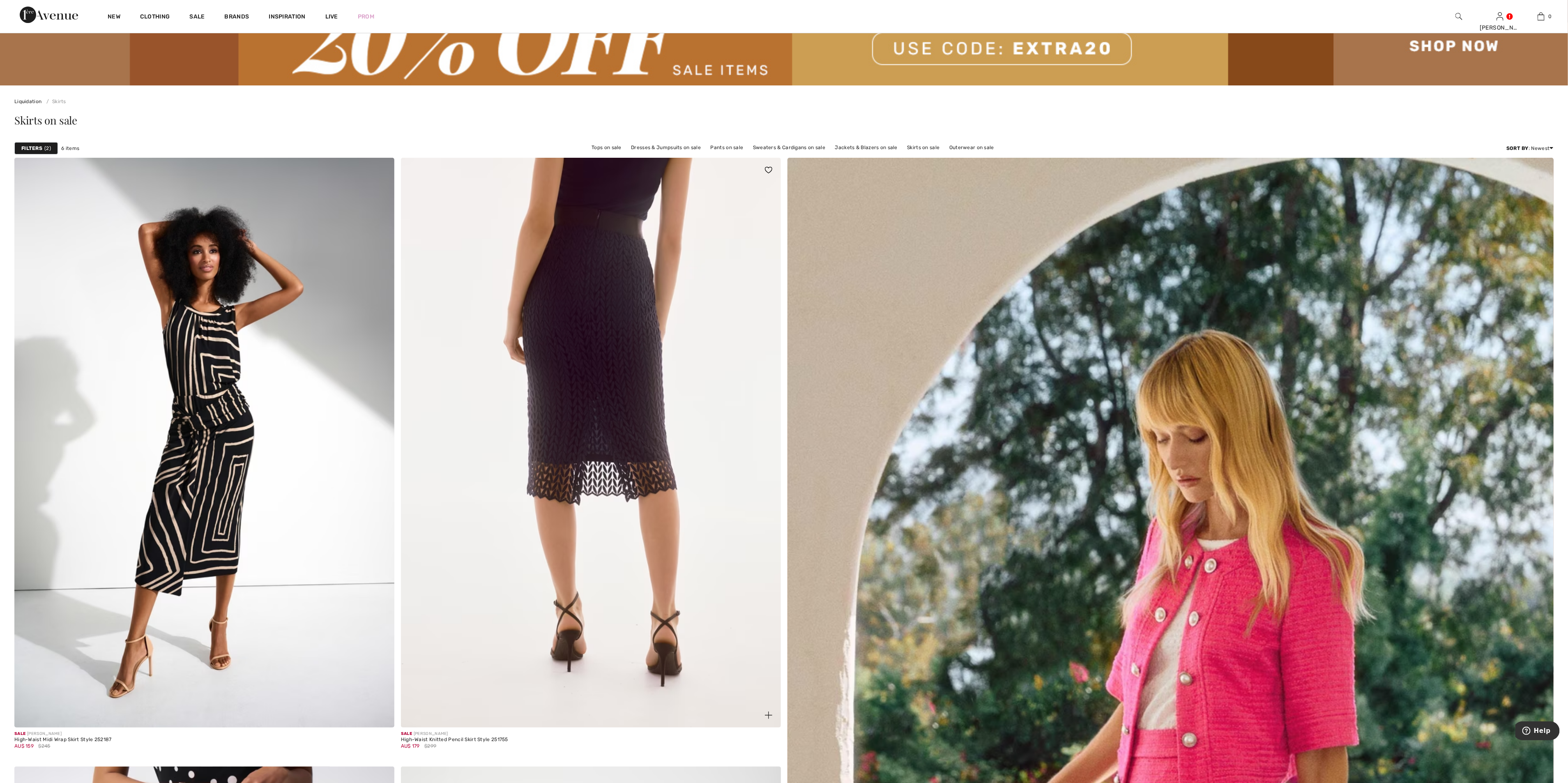
click at [609, 329] on img at bounding box center [591, 443] width 380 height 570
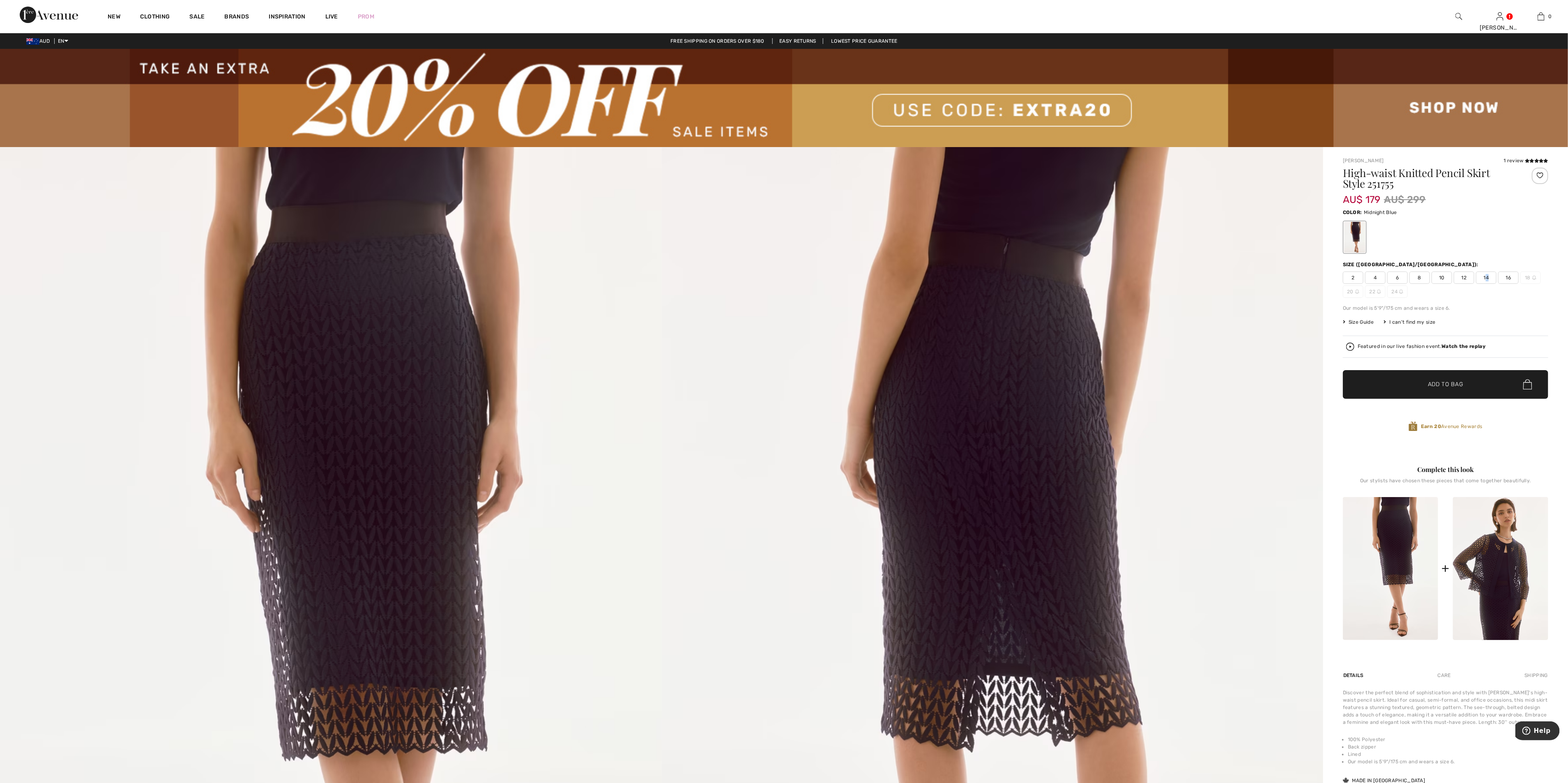
click at [1488, 272] on span "14" at bounding box center [1486, 278] width 20 height 12
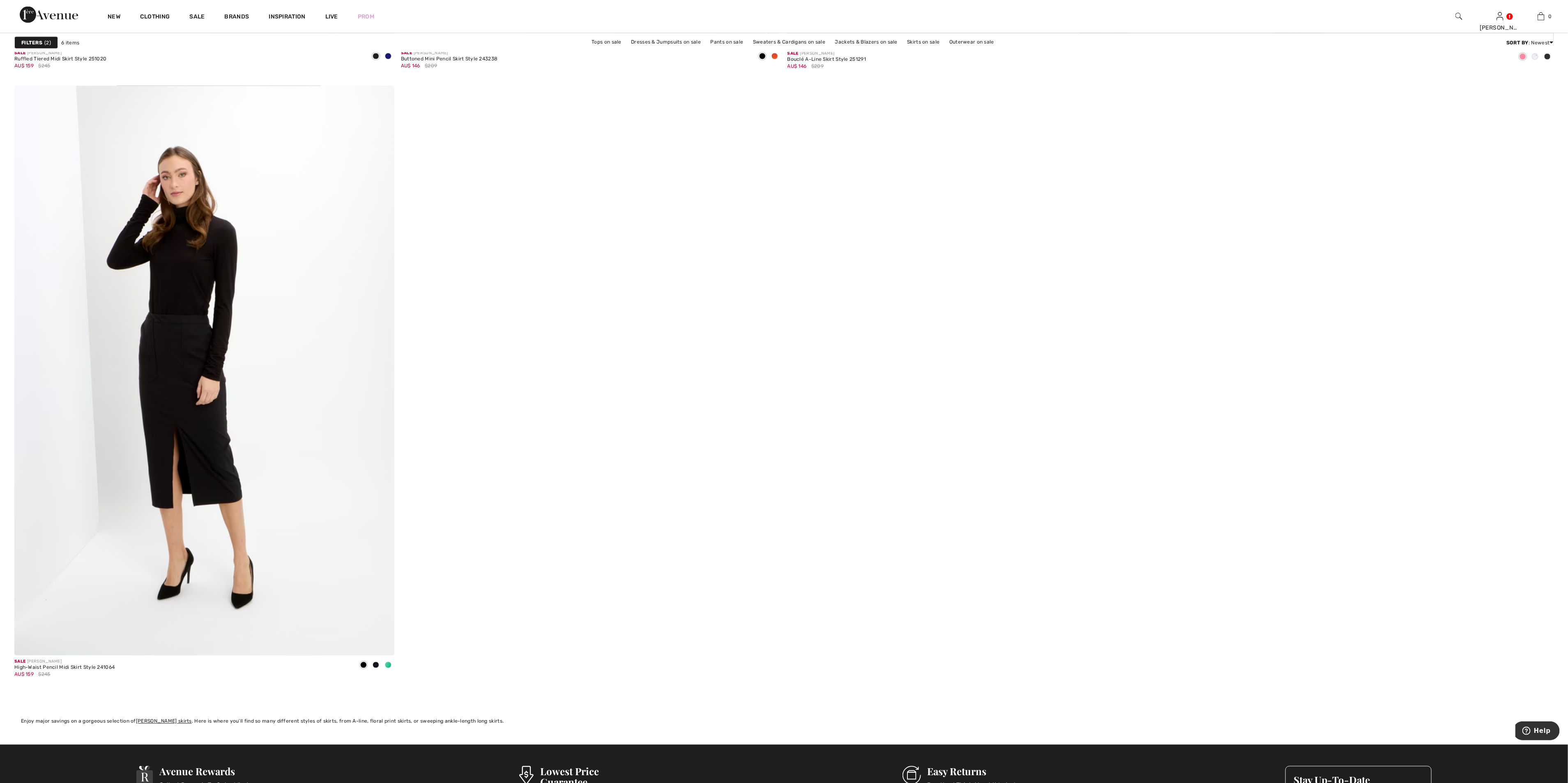
scroll to position [1356, 0]
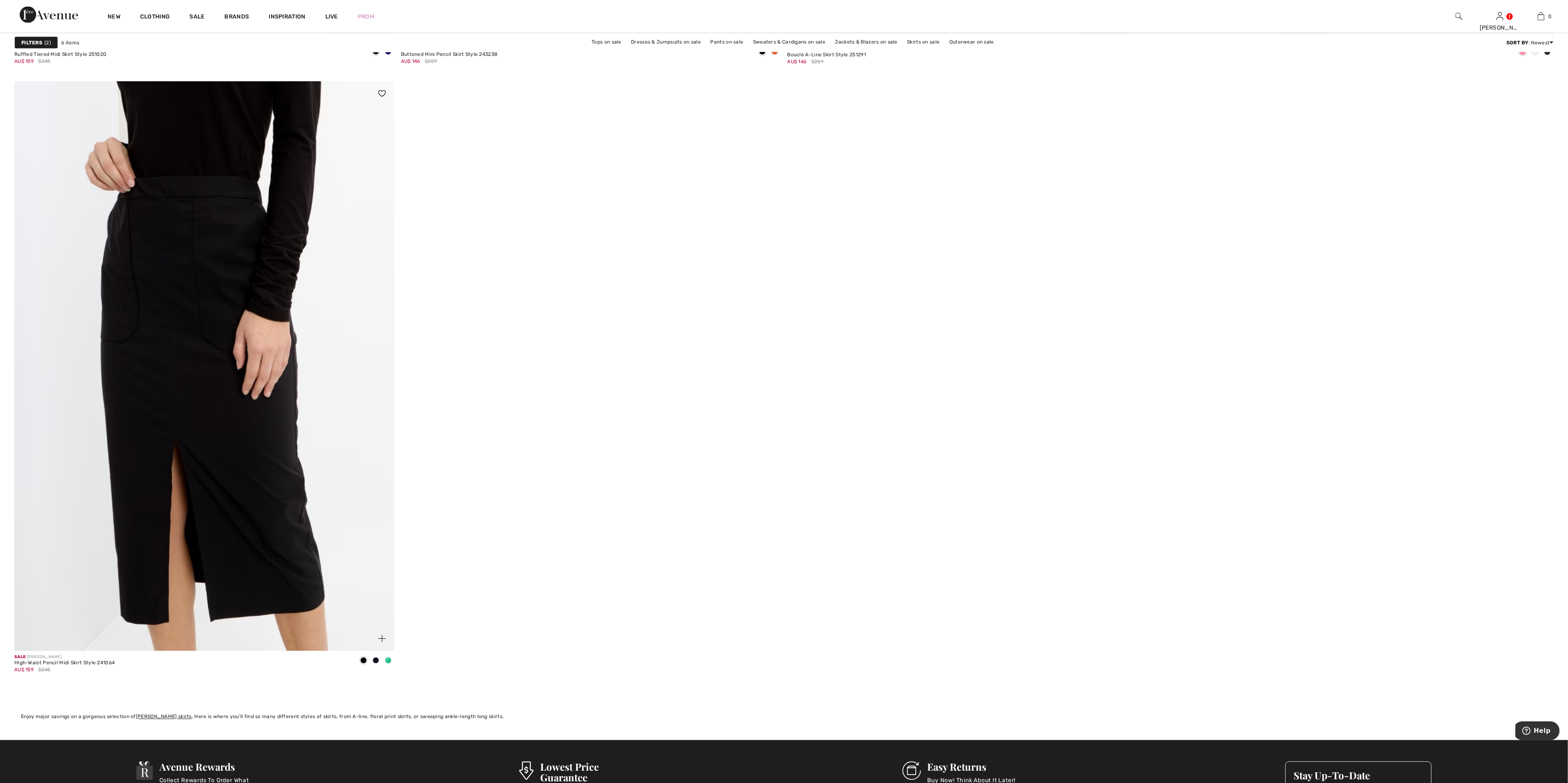
click at [229, 363] on img at bounding box center [205, 366] width 380 height 570
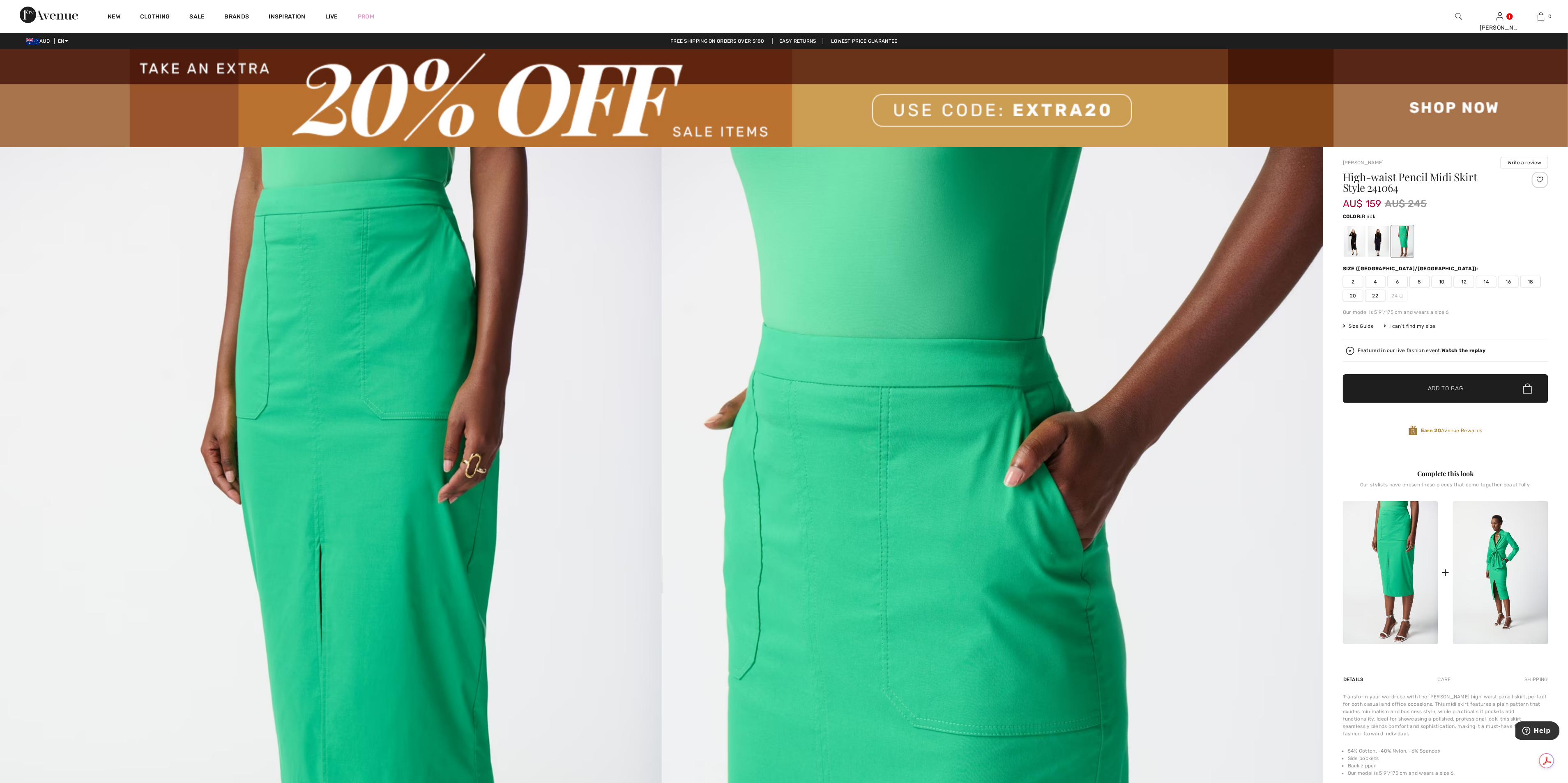
click at [1355, 231] on div at bounding box center [1355, 241] width 21 height 31
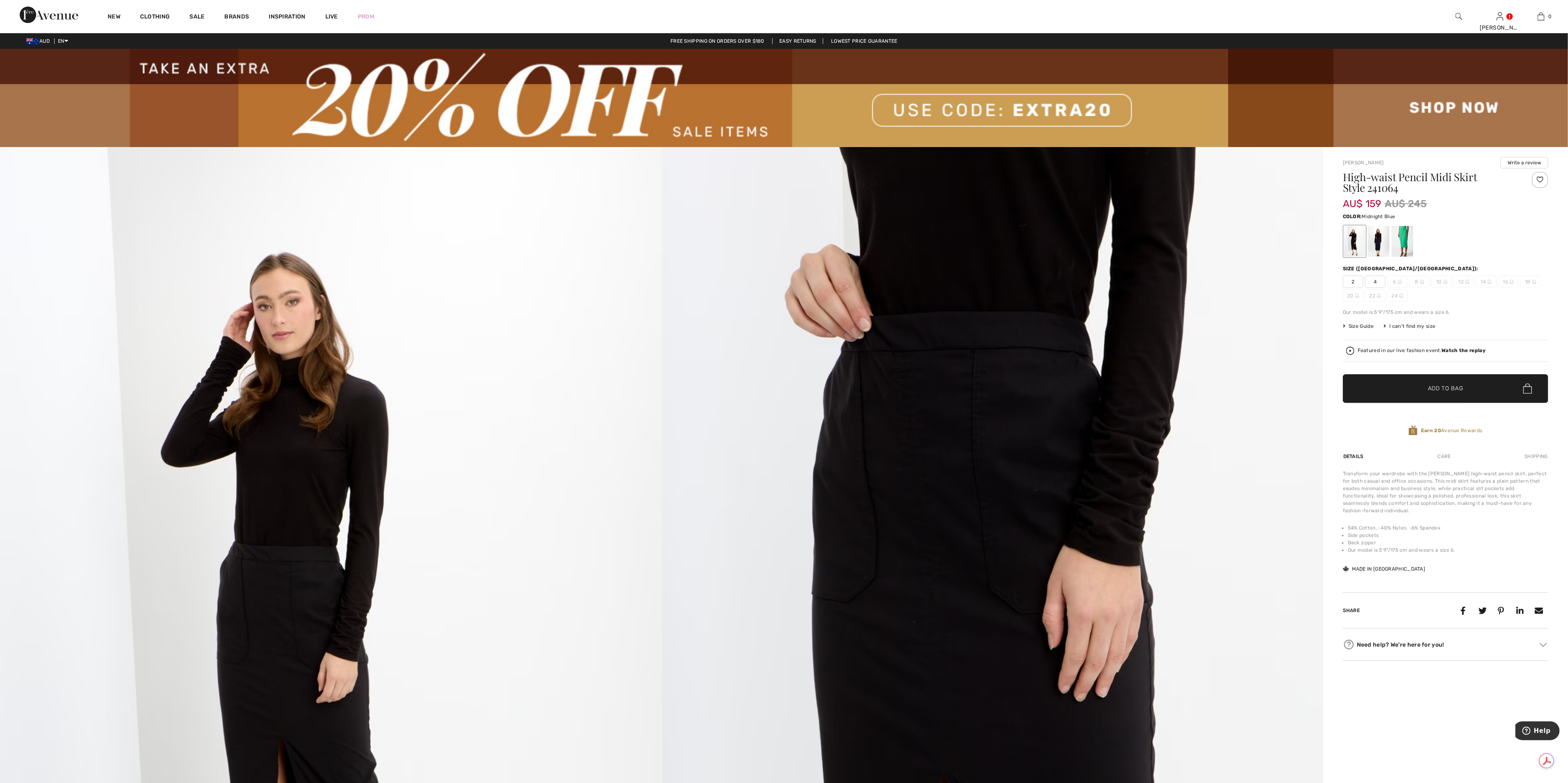
click at [1379, 231] on div at bounding box center [1379, 241] width 21 height 31
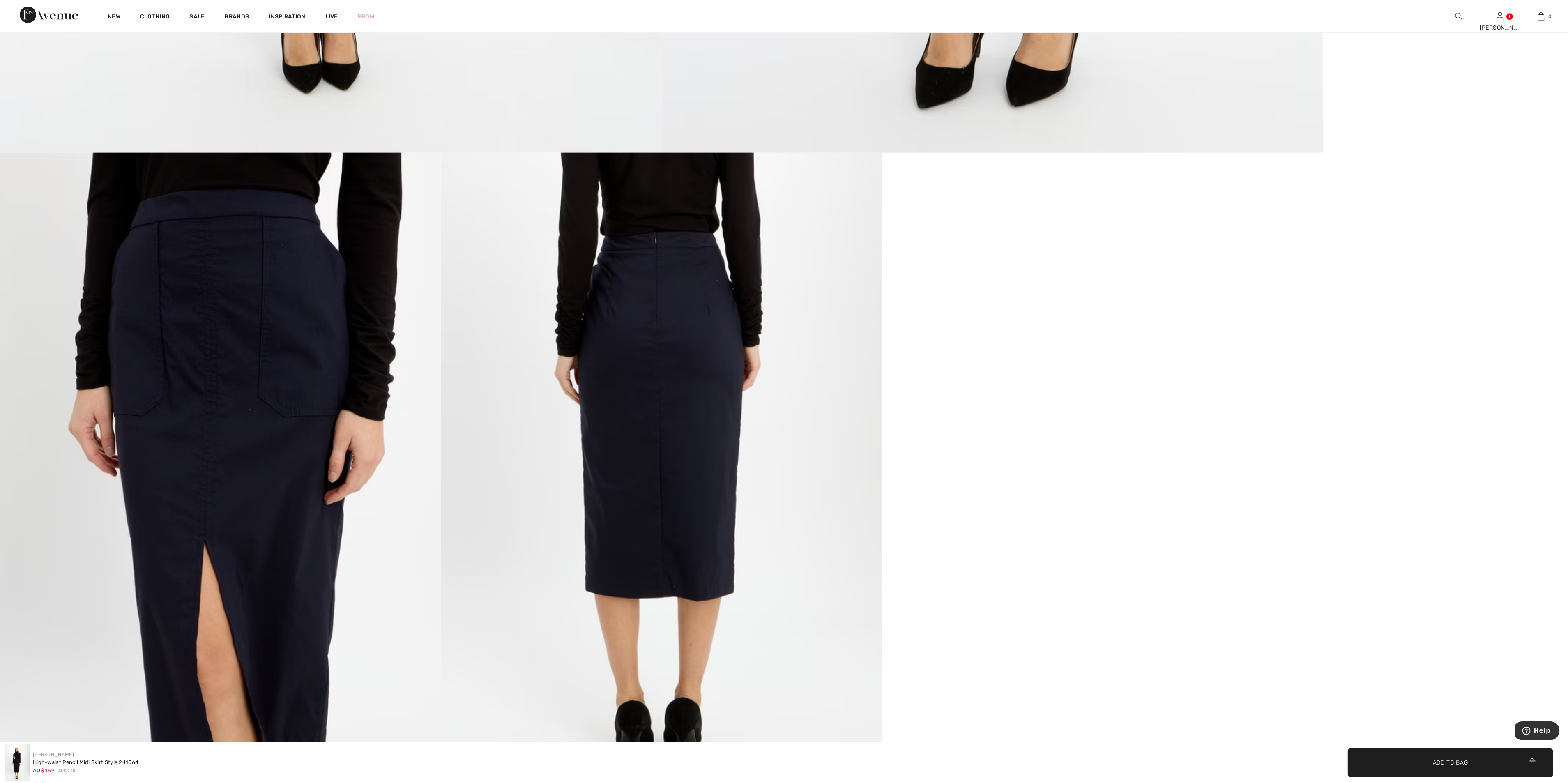
scroll to position [1047, 0]
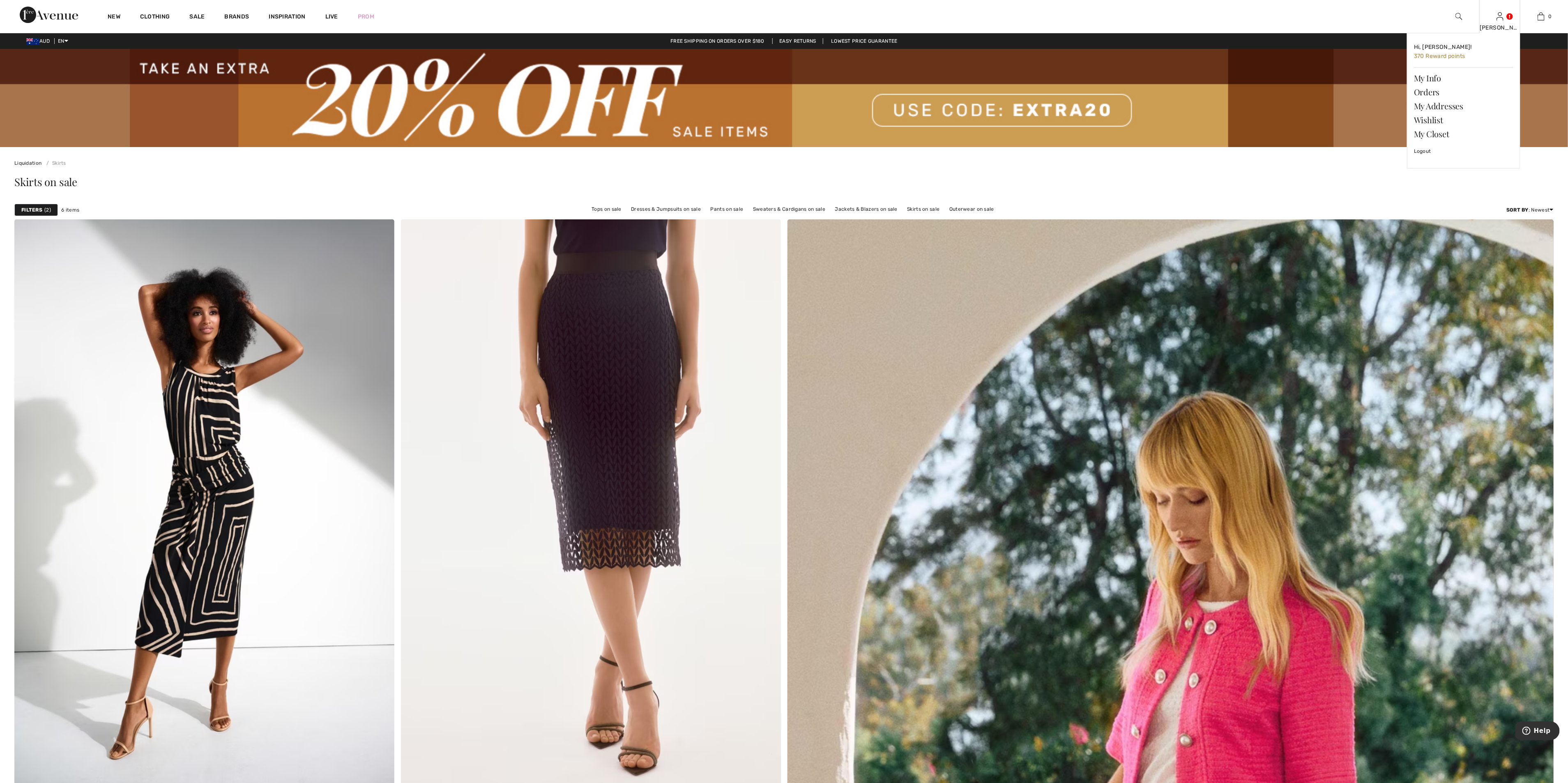
click at [1498, 12] on img at bounding box center [1501, 16] width 7 height 9
click at [1425, 147] on link "Logout" at bounding box center [1464, 151] width 99 height 20
